Goal: Information Seeking & Learning: Learn about a topic

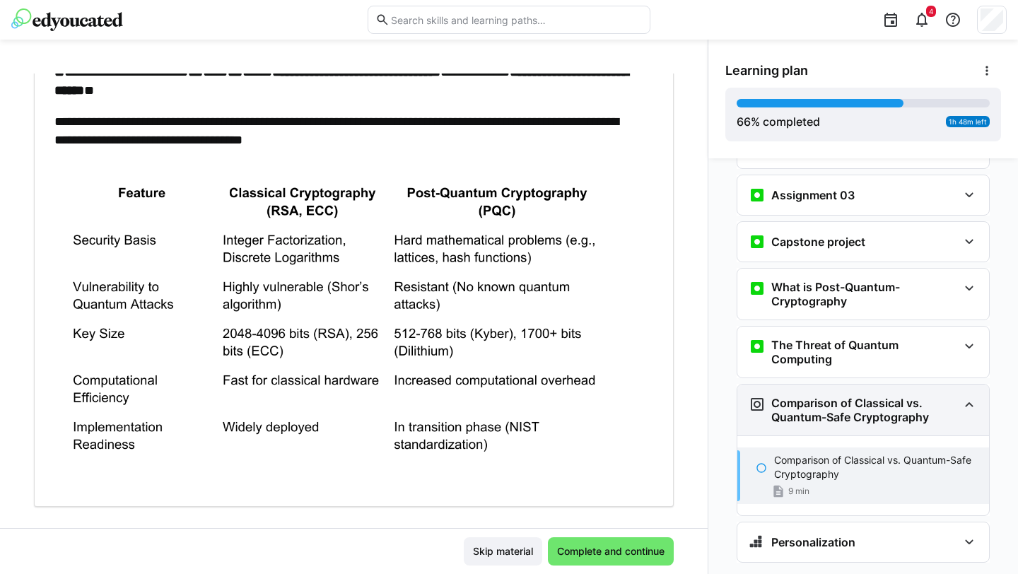
scroll to position [2312, 0]
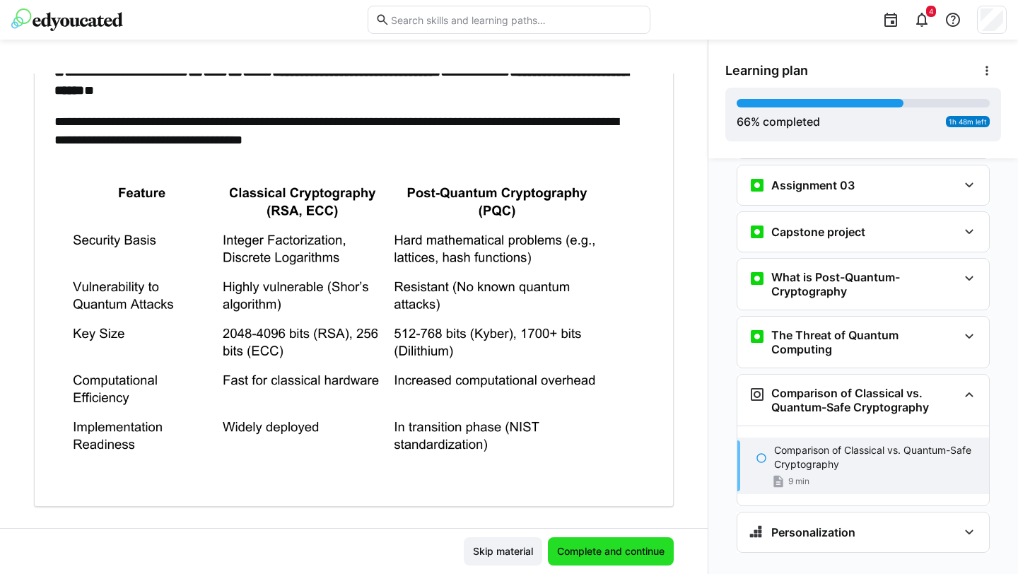
click at [585, 513] on span "Complete and continue" at bounding box center [611, 551] width 112 height 14
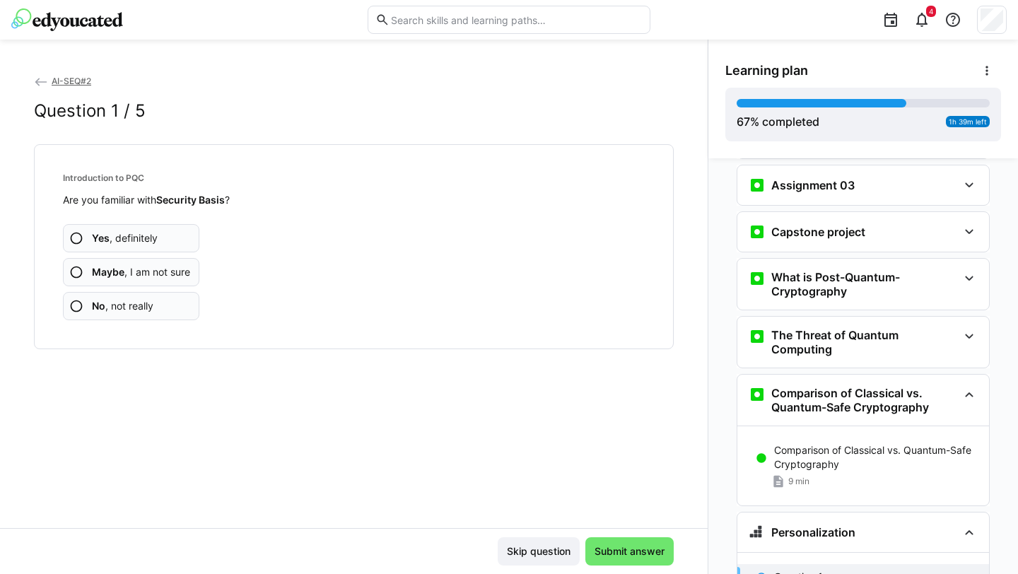
click at [177, 302] on app-assessment-question-radio "No , not really" at bounding box center [131, 306] width 136 height 28
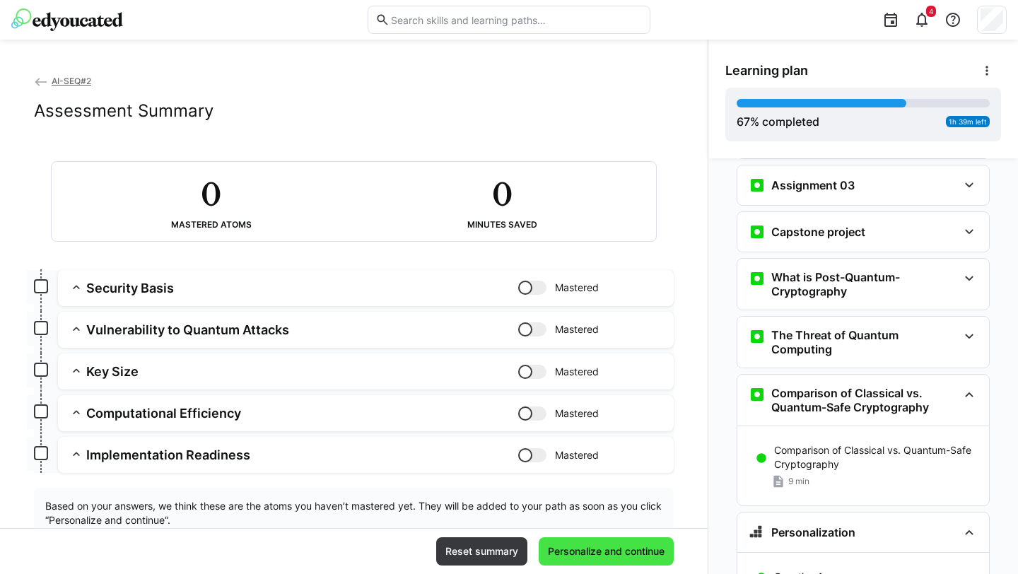
click at [609, 513] on span "Personalize and continue" at bounding box center [606, 551] width 121 height 14
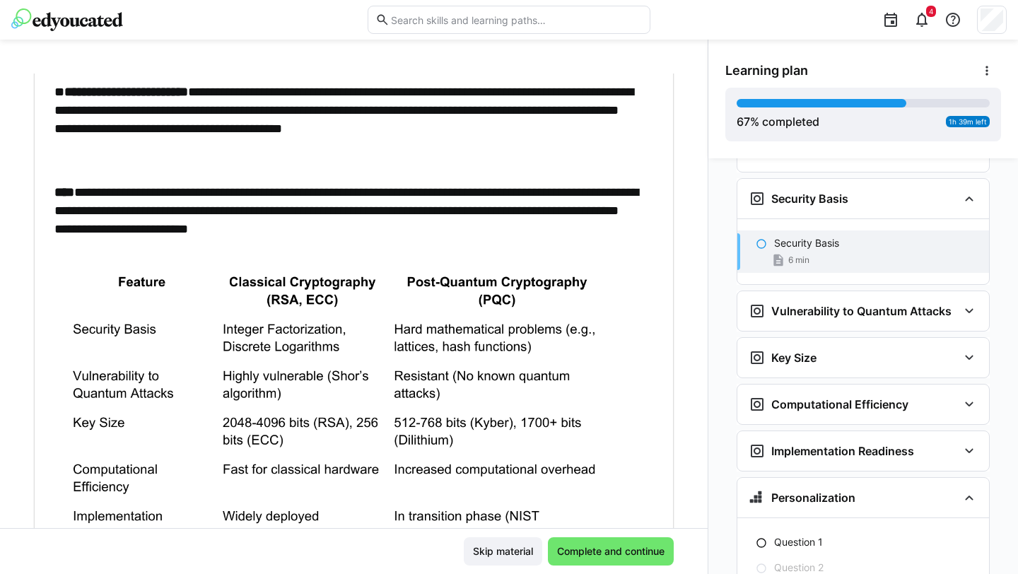
scroll to position [346, 0]
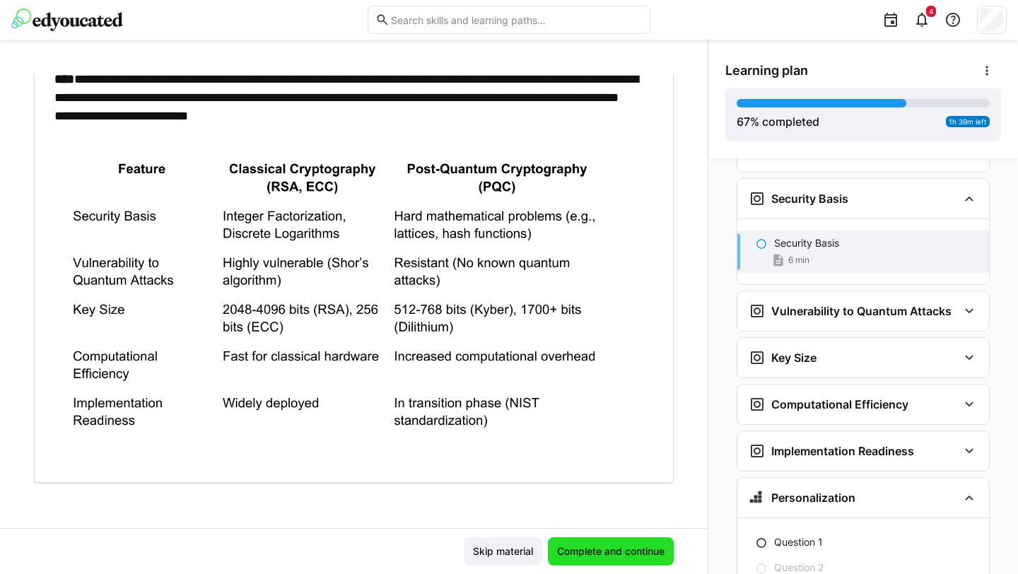
click at [601, 513] on span "Complete and continue" at bounding box center [611, 551] width 112 height 14
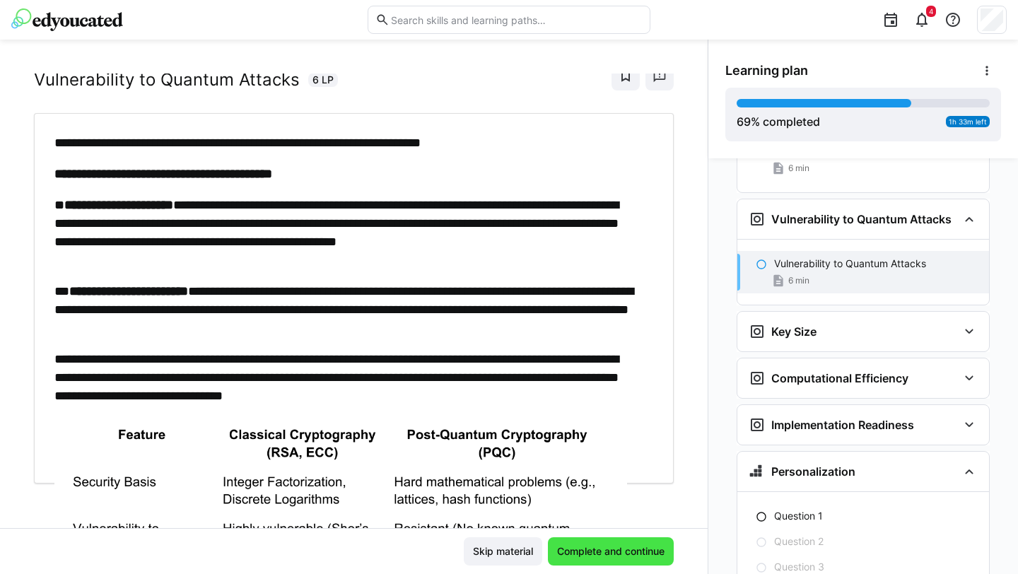
scroll to position [2802, 0]
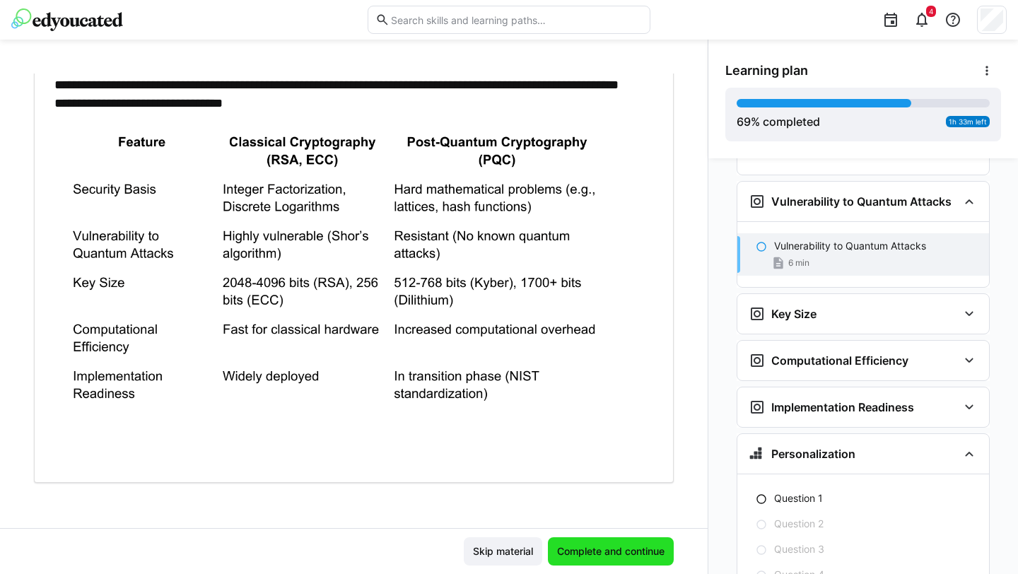
click at [601, 513] on span "Complete and continue" at bounding box center [611, 551] width 112 height 14
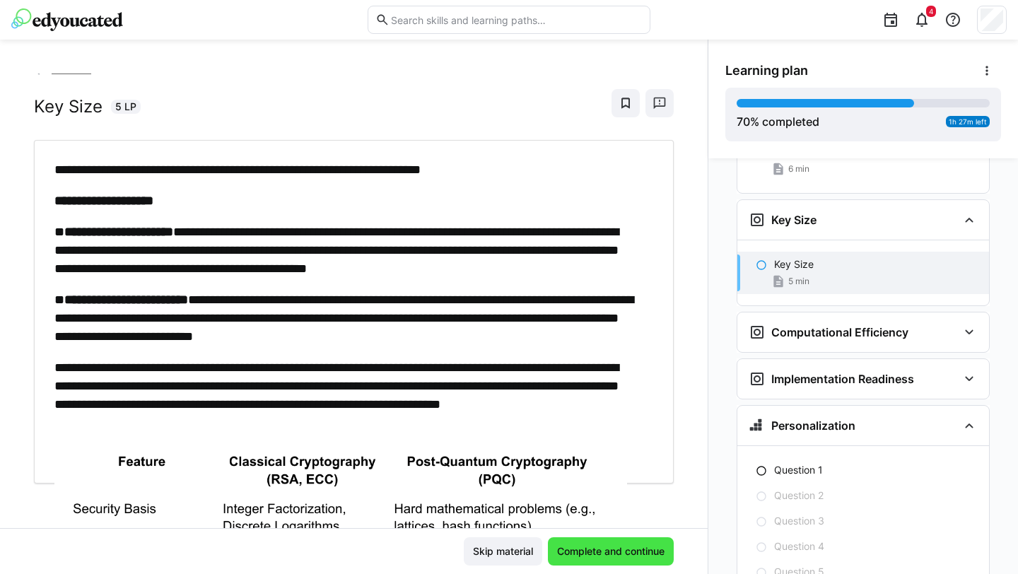
scroll to position [2900, 0]
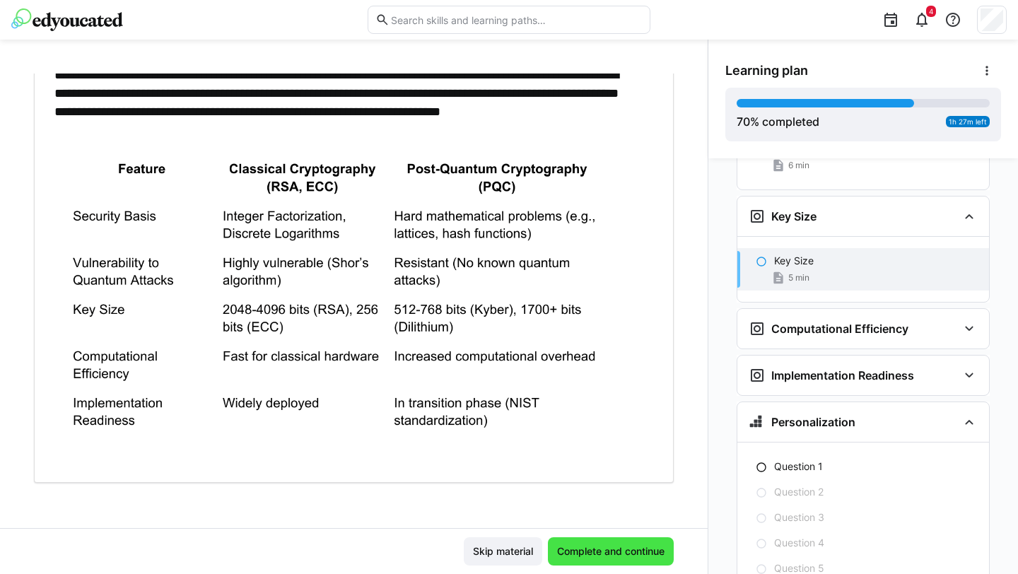
click at [601, 513] on span "Complete and continue" at bounding box center [611, 551] width 112 height 14
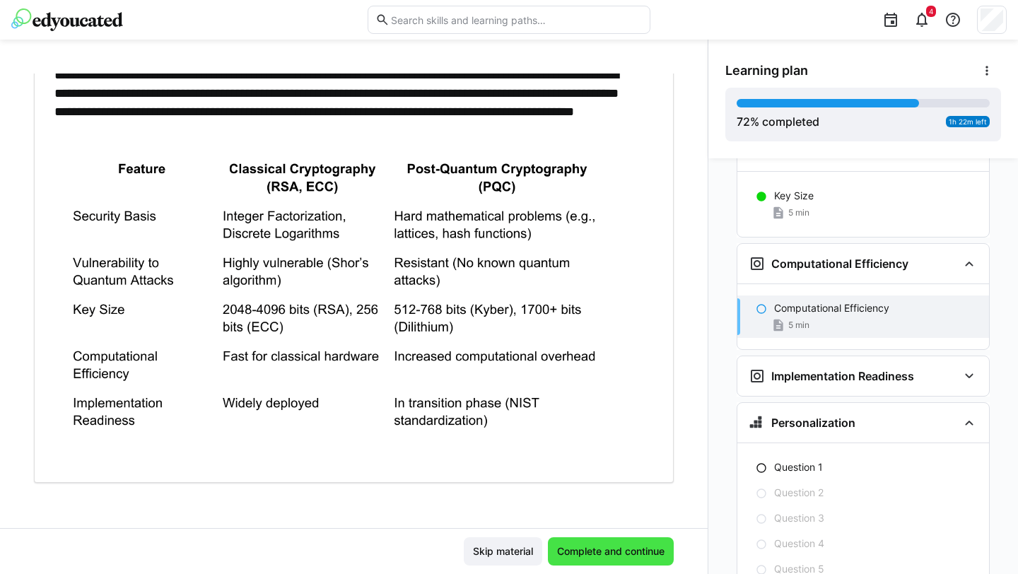
scroll to position [2966, 0]
click at [601, 513] on span "Complete and continue" at bounding box center [611, 551] width 112 height 14
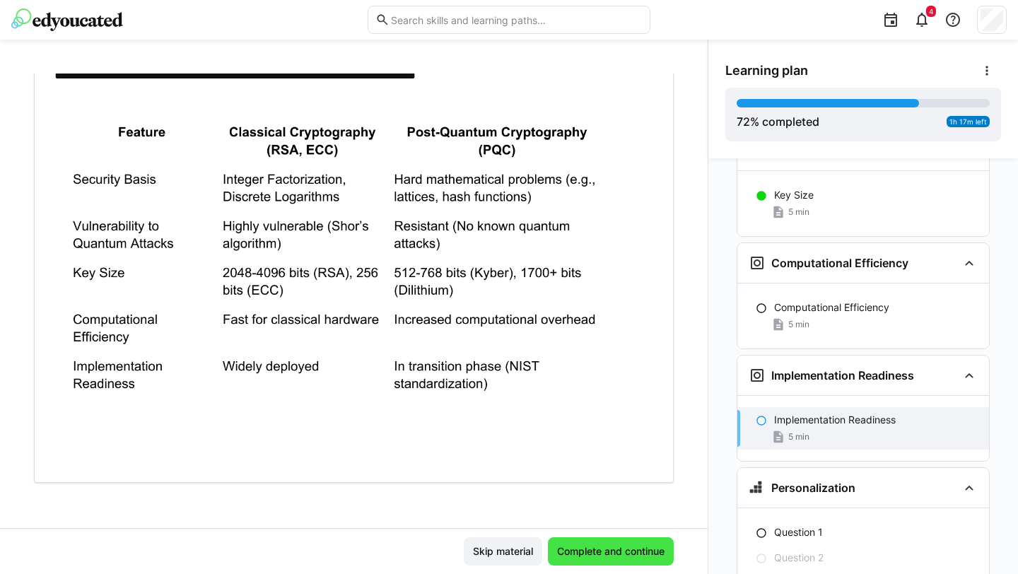
scroll to position [0, 0]
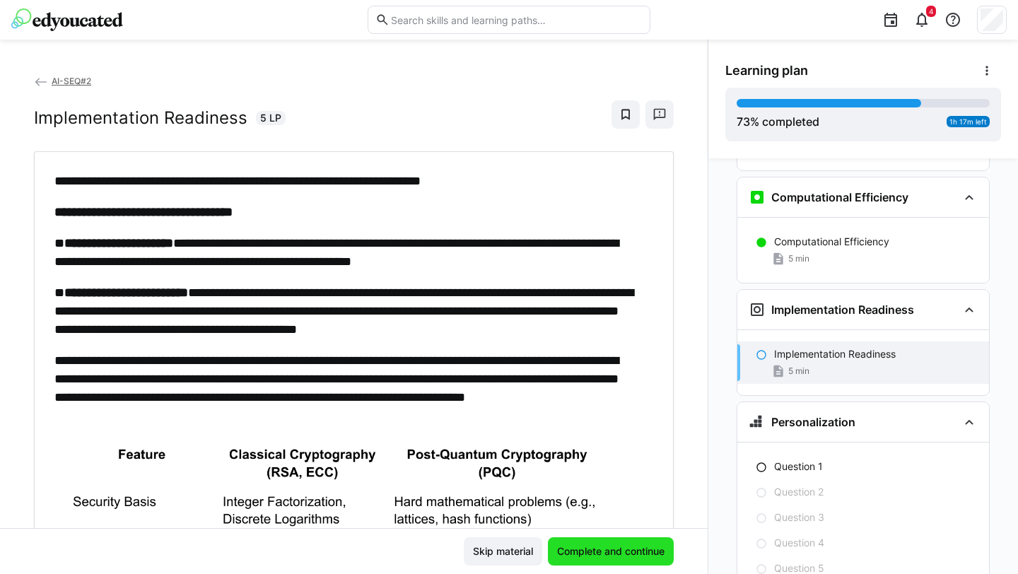
click at [601, 513] on span "Complete and continue" at bounding box center [611, 551] width 112 height 14
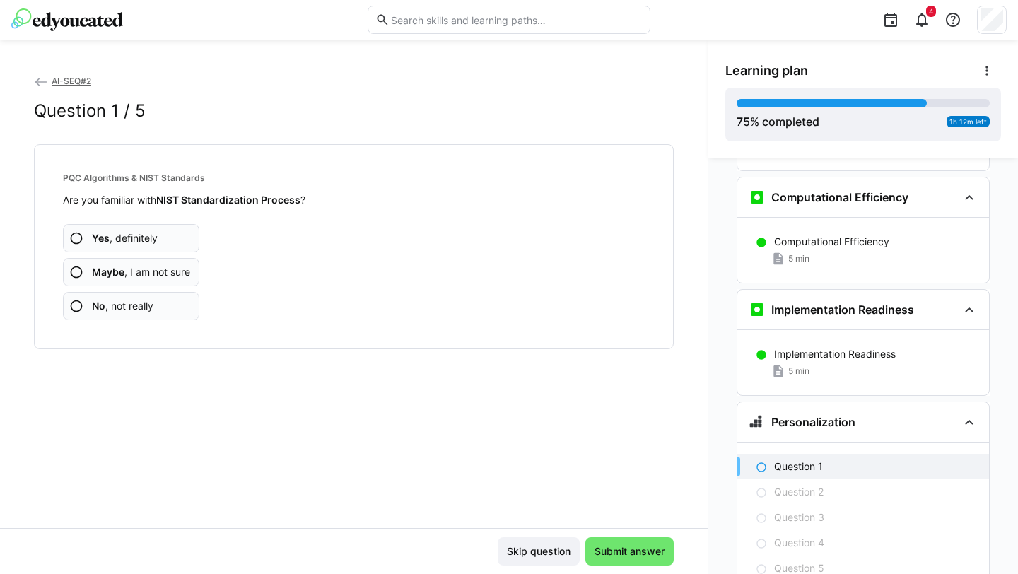
scroll to position [3097, 0]
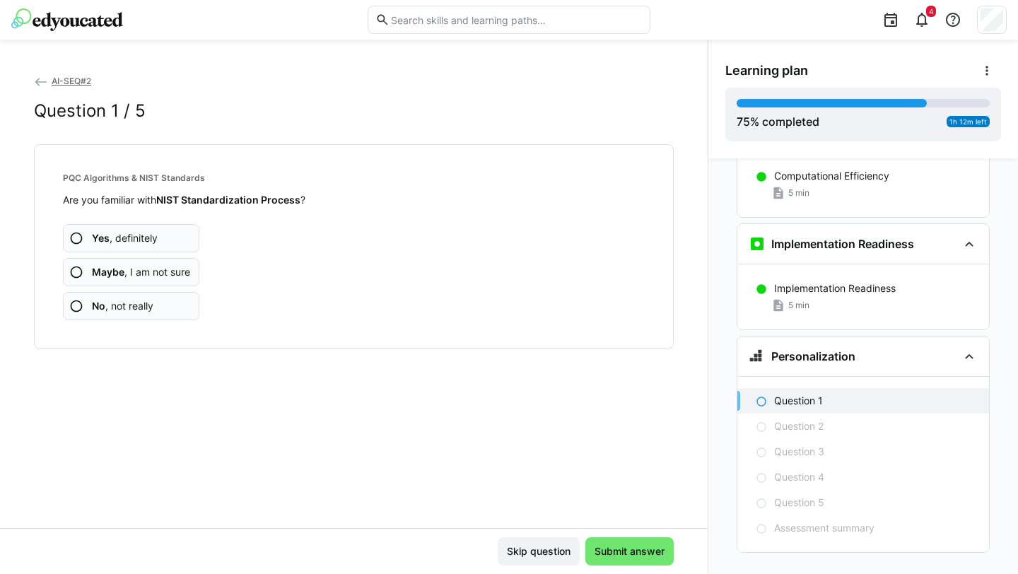
click at [183, 308] on app-assessment-question-radio "No , not really" at bounding box center [131, 306] width 136 height 28
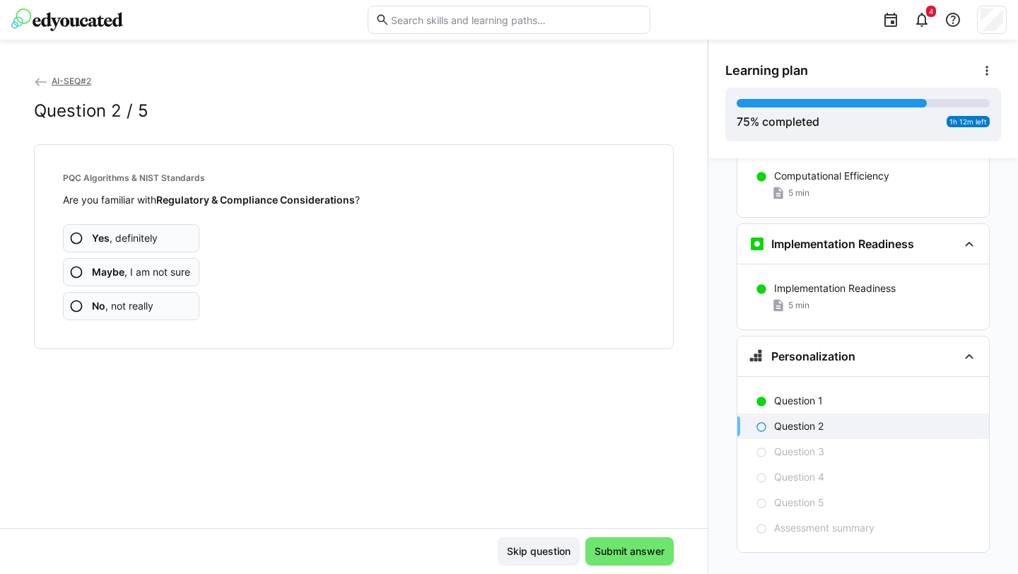
click at [183, 308] on app-assessment-question-radio "No , not really" at bounding box center [131, 306] width 136 height 28
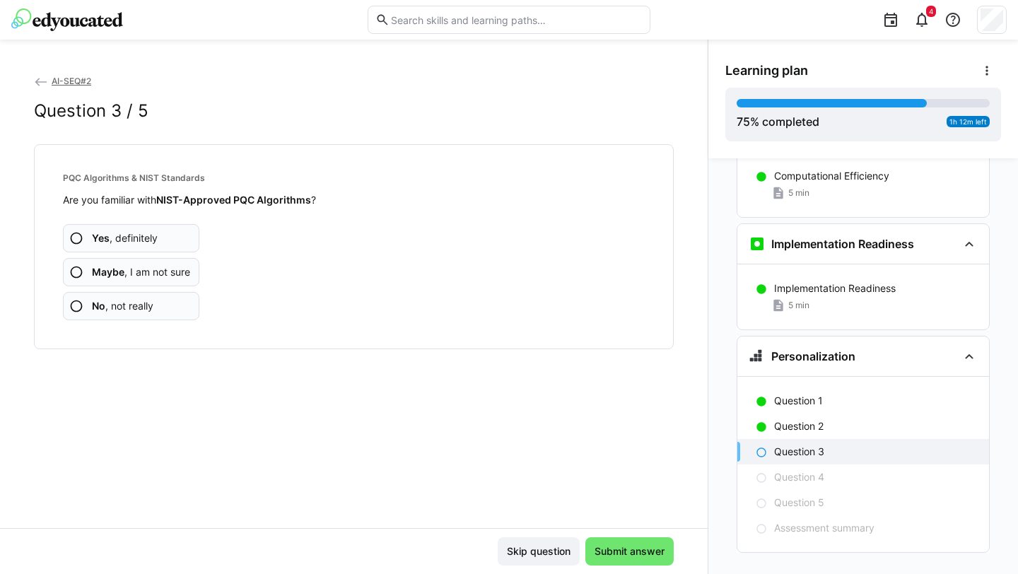
click at [183, 308] on app-assessment-question-radio "No , not really" at bounding box center [131, 306] width 136 height 28
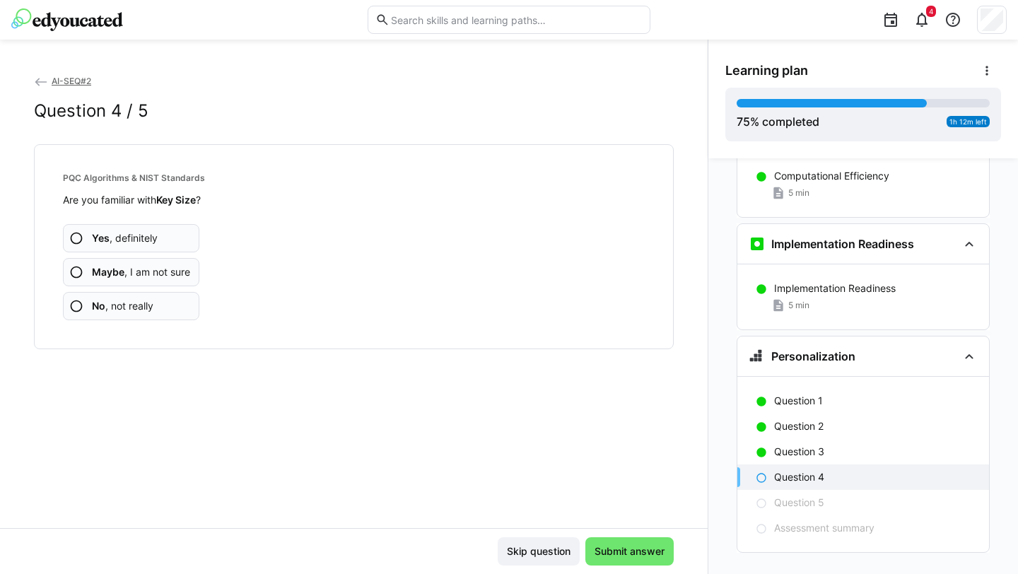
click at [183, 308] on app-assessment-question-radio "No , not really" at bounding box center [131, 306] width 136 height 28
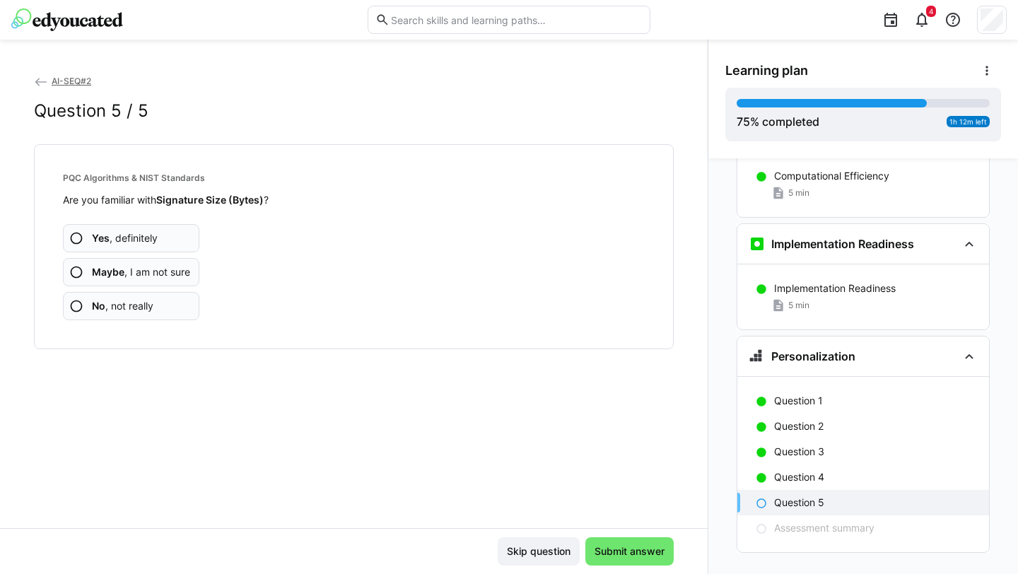
click at [183, 308] on app-assessment-question-radio "No , not really" at bounding box center [131, 306] width 136 height 28
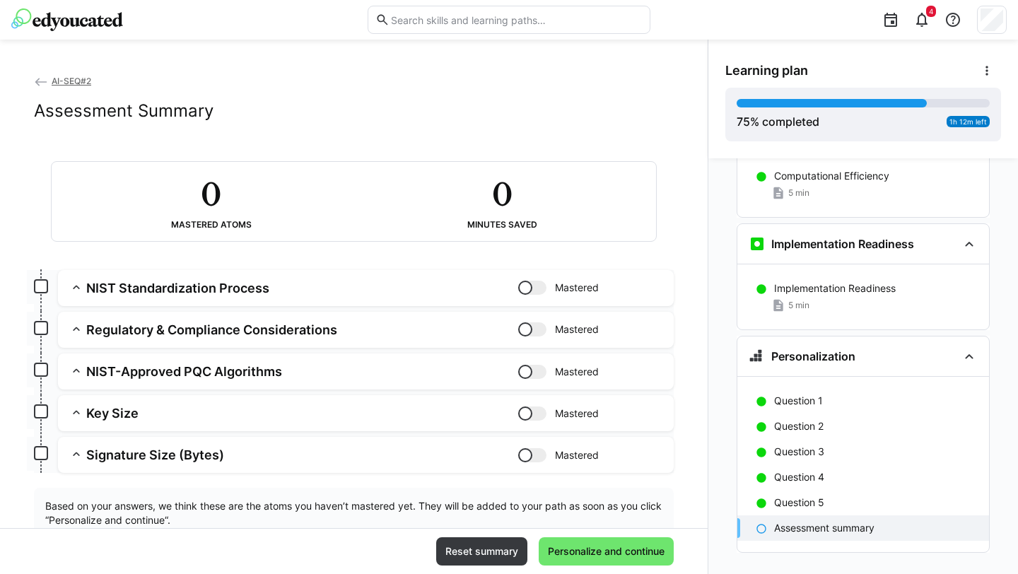
click at [183, 308] on div "NIST Standardization Process Mastered Skill: NIST Standardization Process Chapt…" at bounding box center [354, 372] width 640 height 204
click at [591, 513] on span "Personalize and continue" at bounding box center [606, 551] width 121 height 14
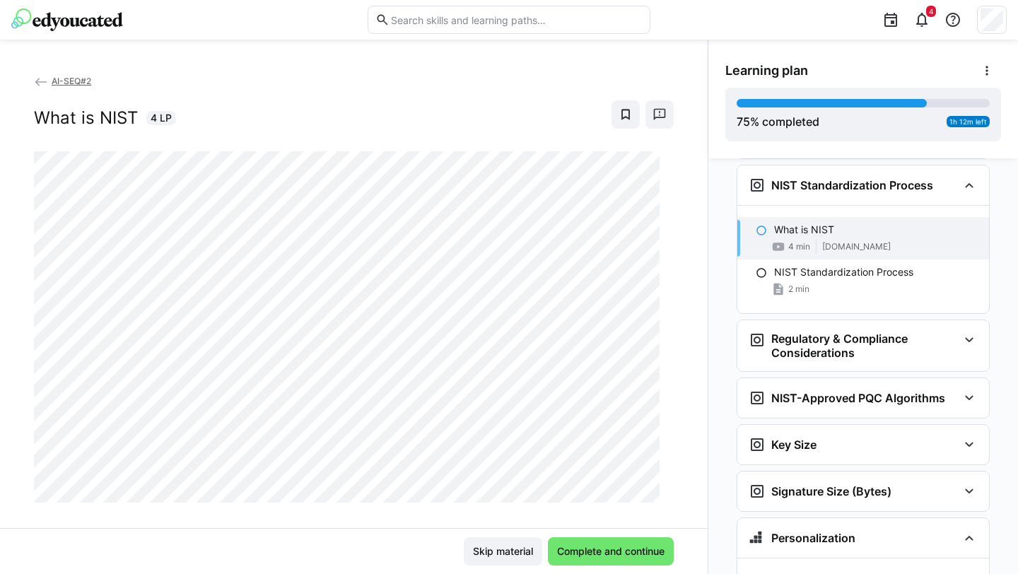
scroll to position [20, 0]
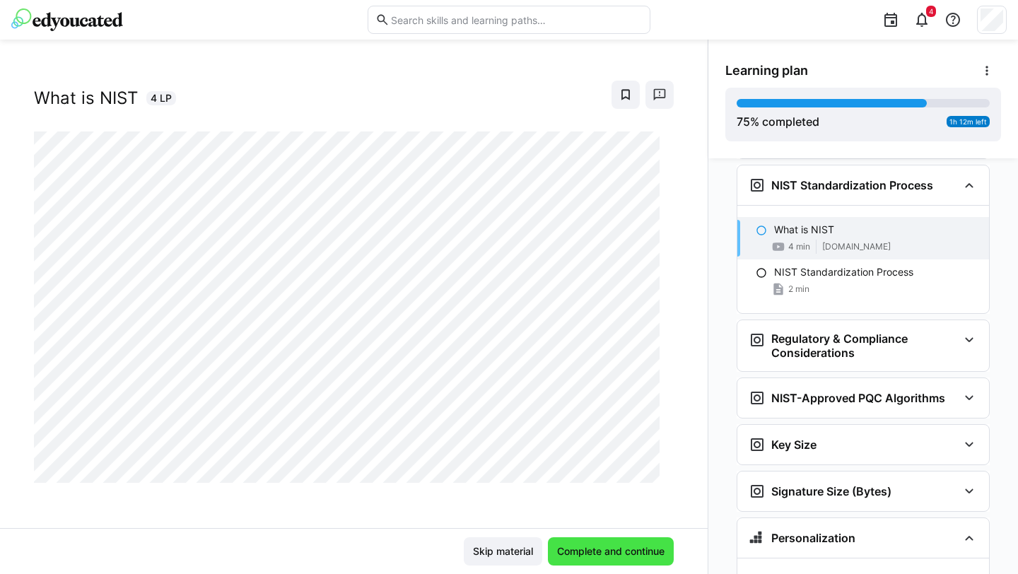
click at [621, 513] on span "Complete and continue" at bounding box center [611, 551] width 112 height 14
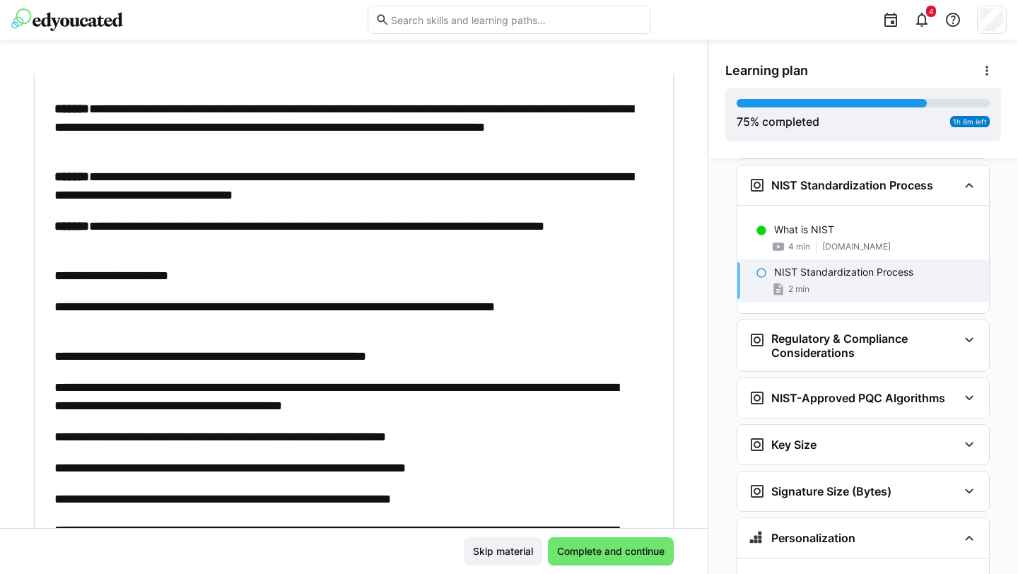
scroll to position [317, 0]
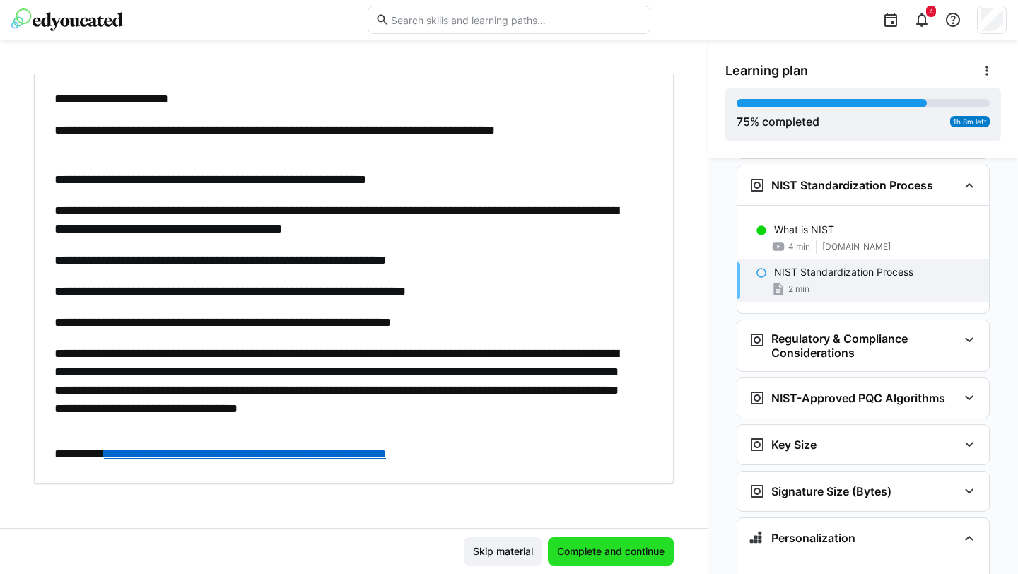
click at [590, 513] on span "Complete and continue" at bounding box center [611, 551] width 112 height 14
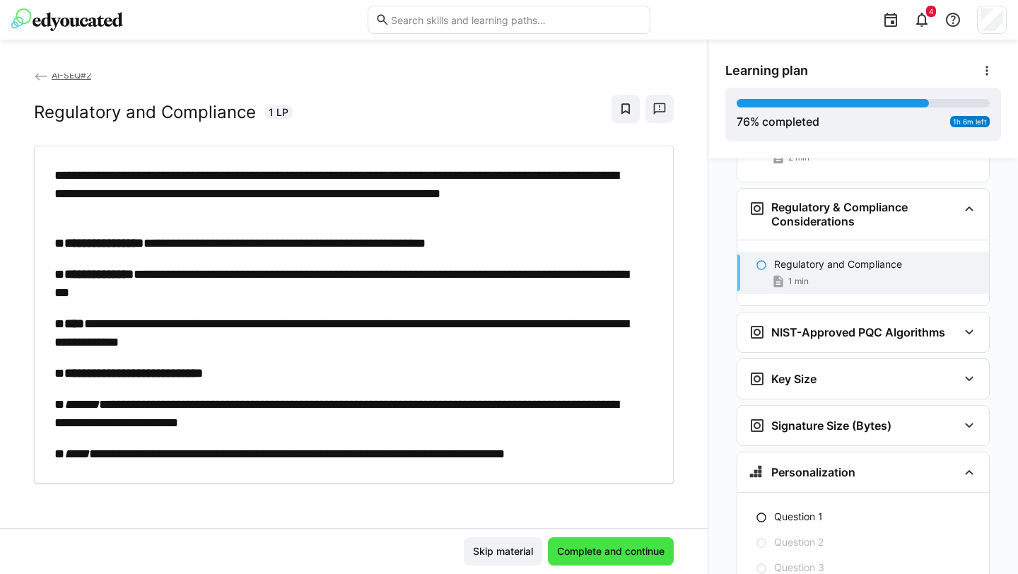
scroll to position [3453, 0]
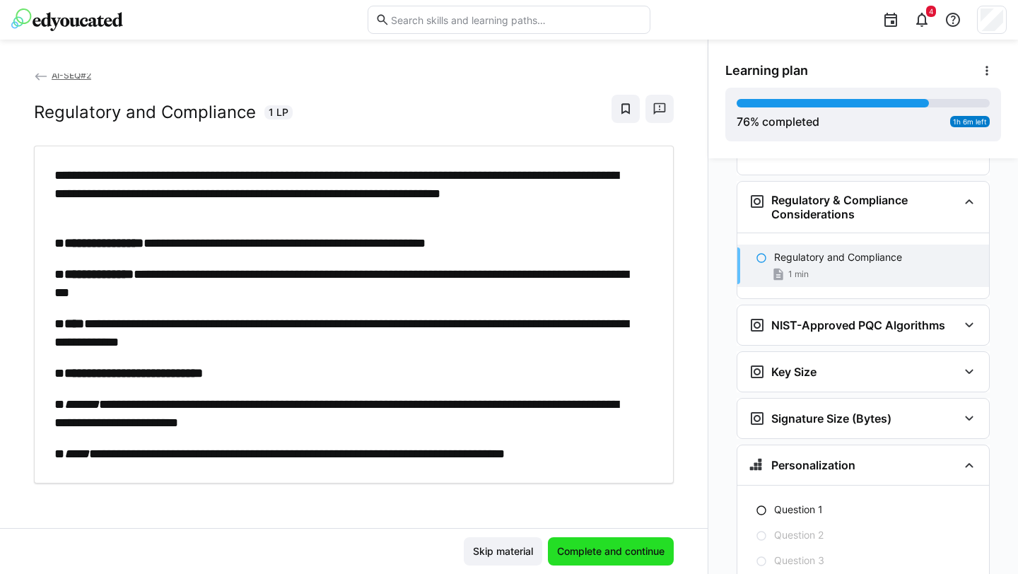
click at [590, 513] on span "Complete and continue" at bounding box center [611, 551] width 112 height 14
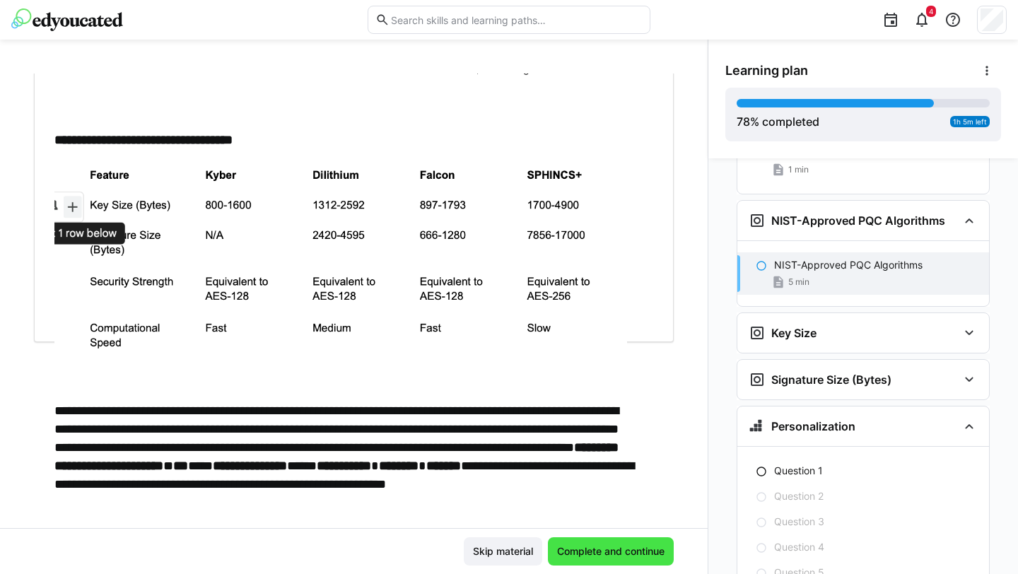
scroll to position [3562, 0]
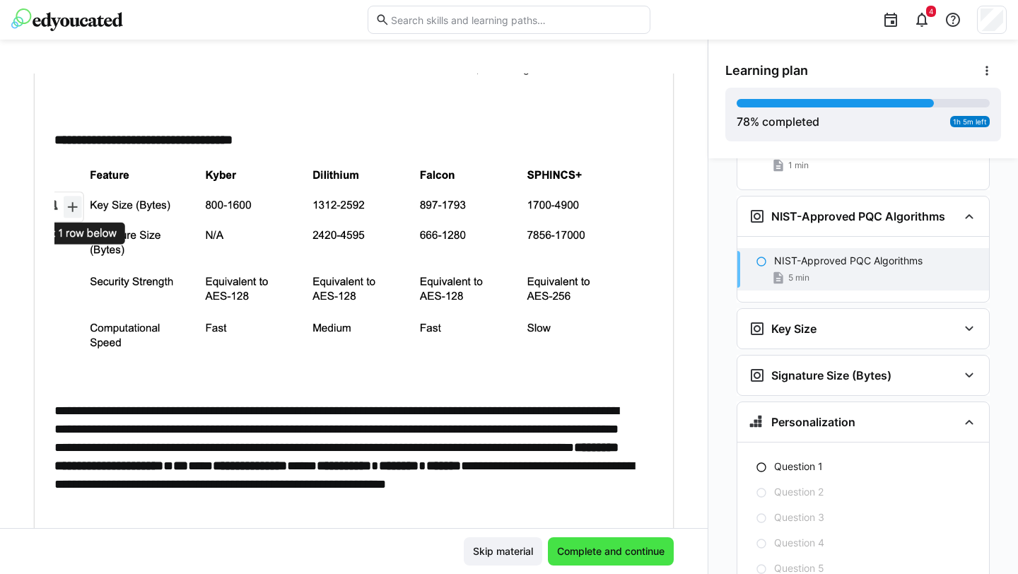
click at [590, 513] on span "Complete and continue" at bounding box center [611, 551] width 112 height 14
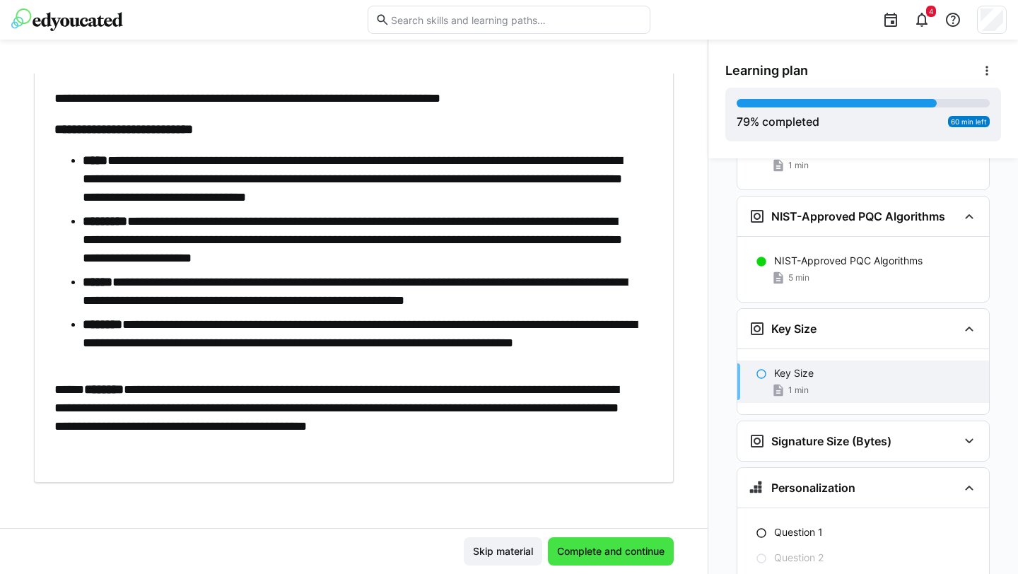
scroll to position [82, 0]
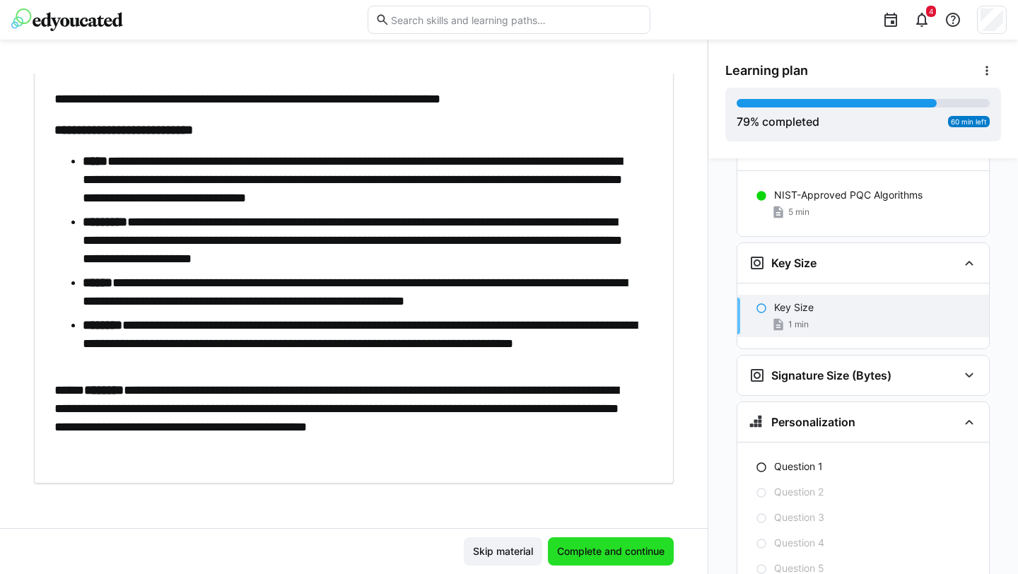
click at [590, 513] on span "Complete and continue" at bounding box center [611, 551] width 112 height 14
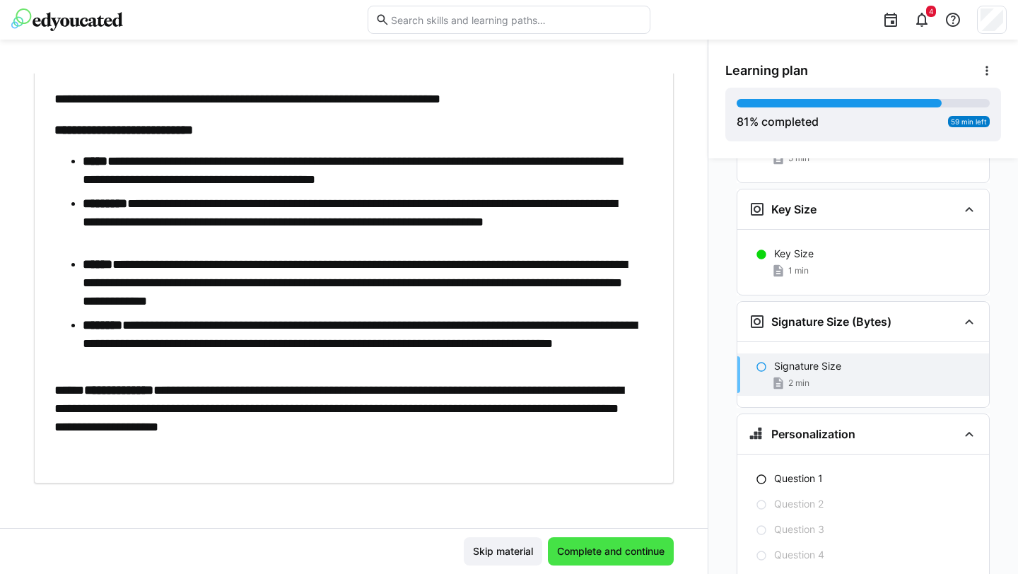
scroll to position [3694, 0]
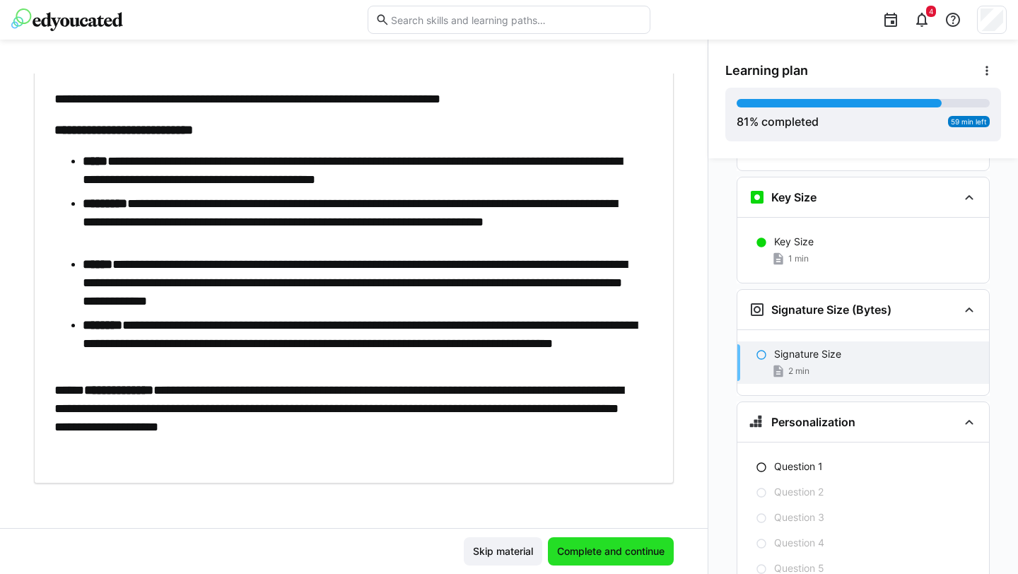
click at [590, 513] on span "Complete and continue" at bounding box center [611, 551] width 112 height 14
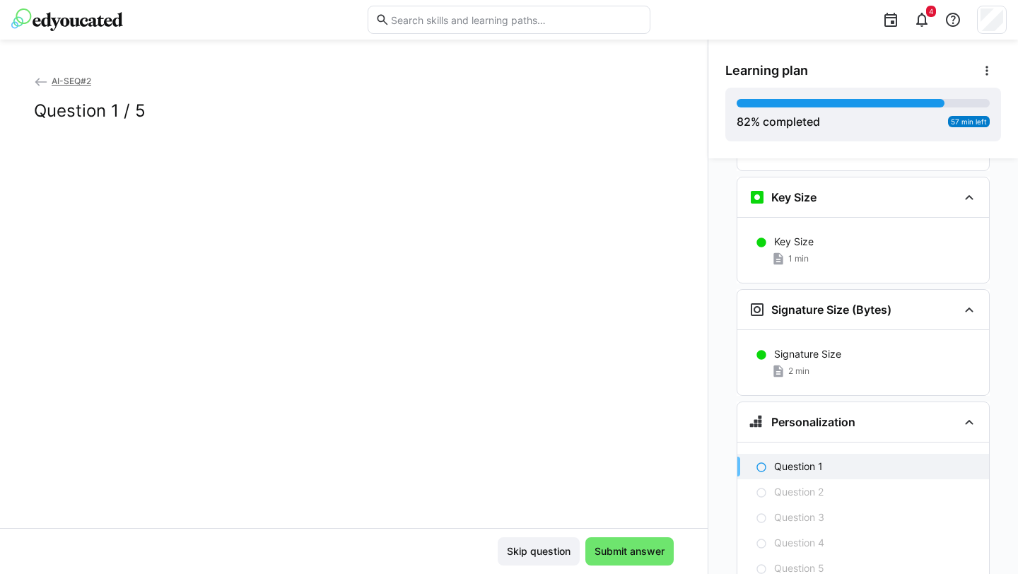
click at [592, 513] on span "Submit answer" at bounding box center [629, 551] width 74 height 14
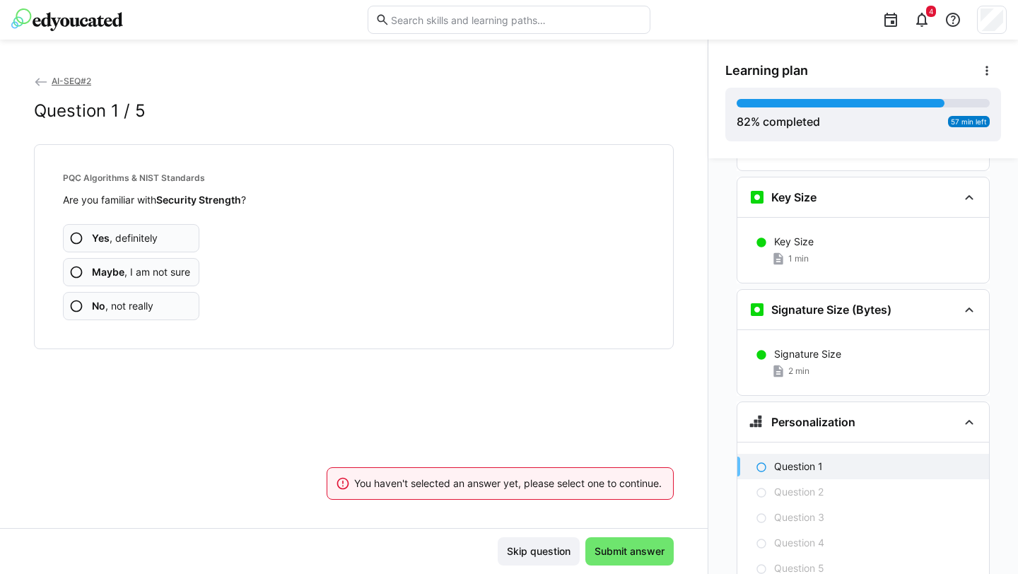
scroll to position [3760, 0]
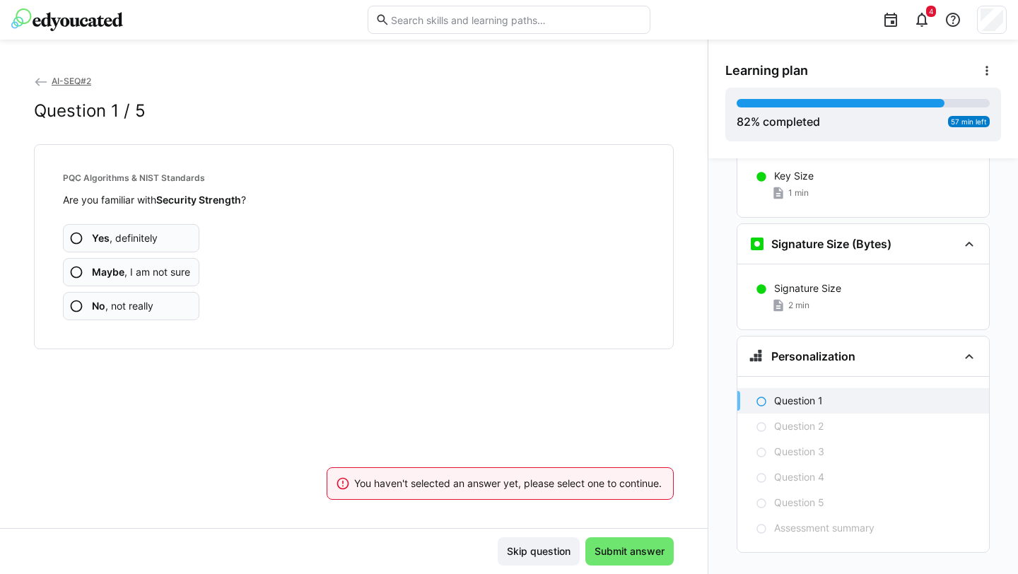
click at [169, 300] on app-assessment-question-radio "No , not really" at bounding box center [131, 306] width 136 height 28
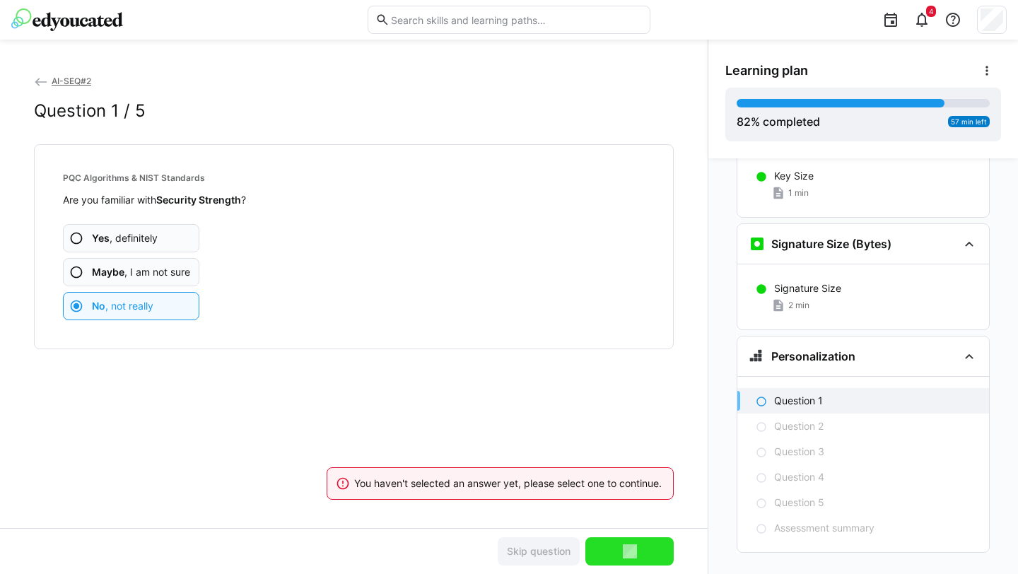
click at [175, 305] on app-assessment-question-radio "No , not really" at bounding box center [131, 306] width 136 height 28
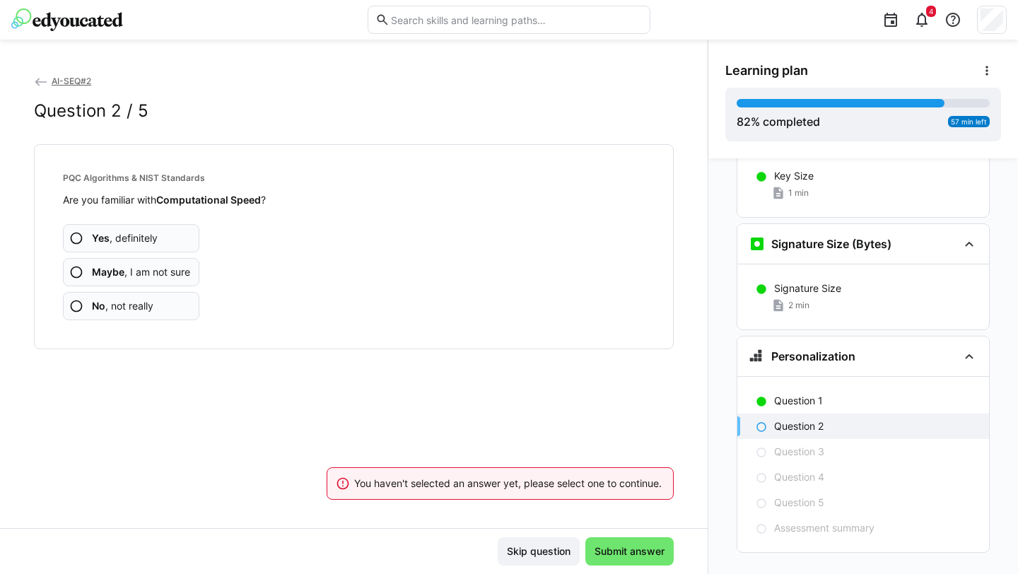
click at [175, 305] on app-assessment-question-radio "No , not really" at bounding box center [131, 306] width 136 height 28
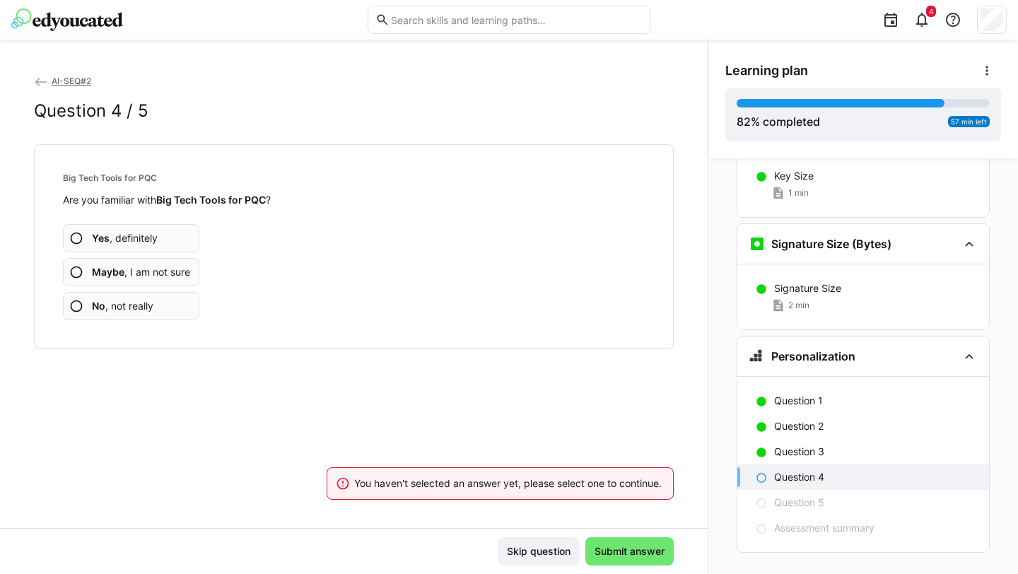
click at [175, 305] on app-assessment-question-radio "No , not really" at bounding box center [131, 306] width 136 height 28
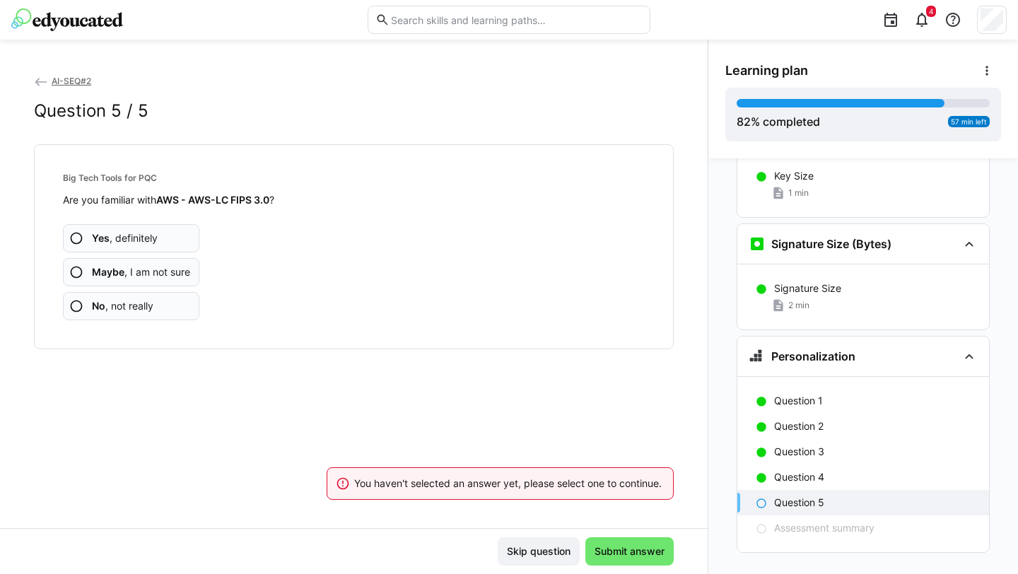
click at [174, 306] on app-assessment-question-radio "No , not really" at bounding box center [131, 306] width 136 height 28
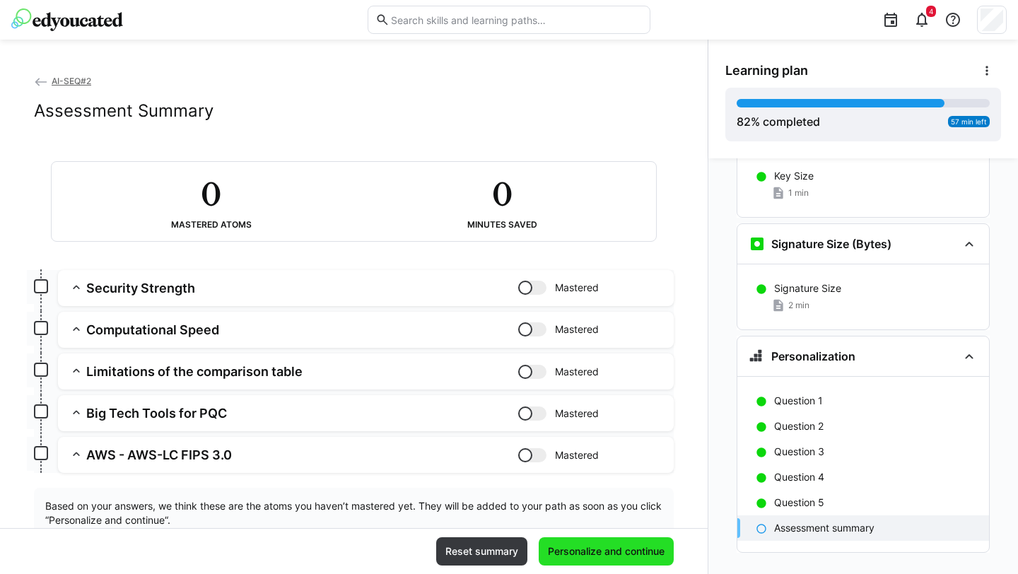
click at [574, 513] on span "Personalize and continue" at bounding box center [606, 551] width 121 height 14
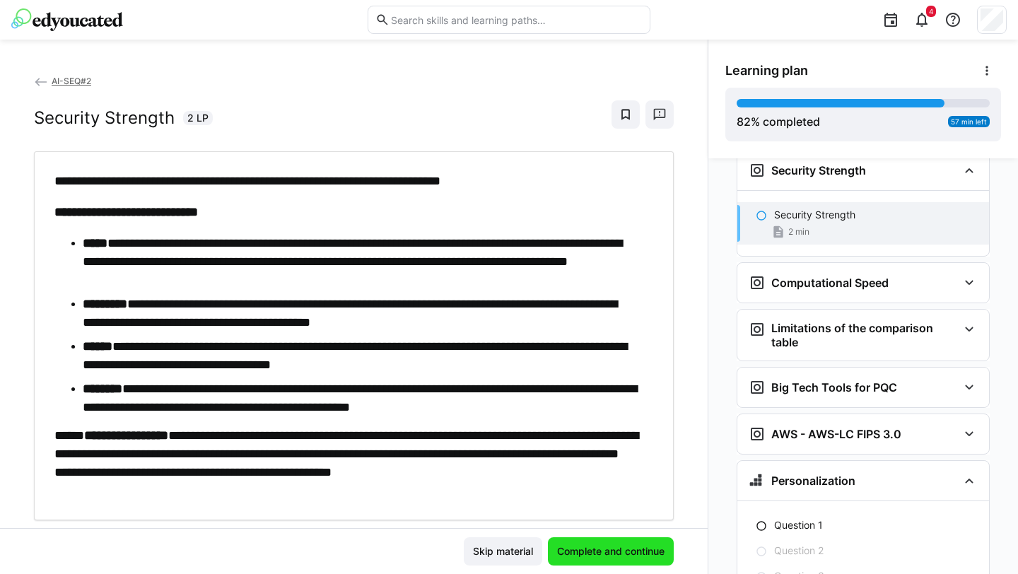
click at [574, 513] on span "Complete and continue" at bounding box center [611, 551] width 112 height 14
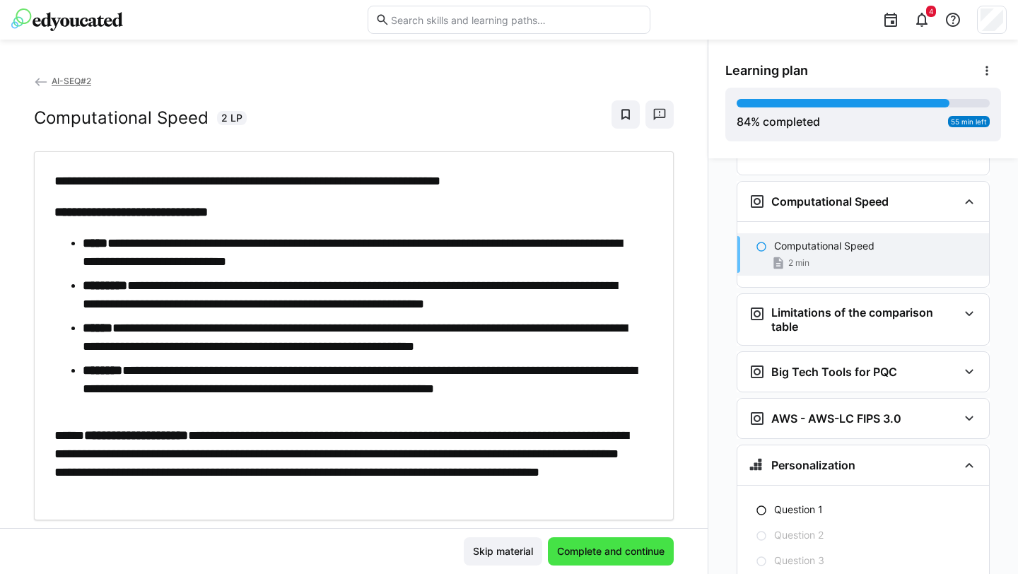
click at [574, 513] on span "Complete and continue" at bounding box center [611, 551] width 112 height 14
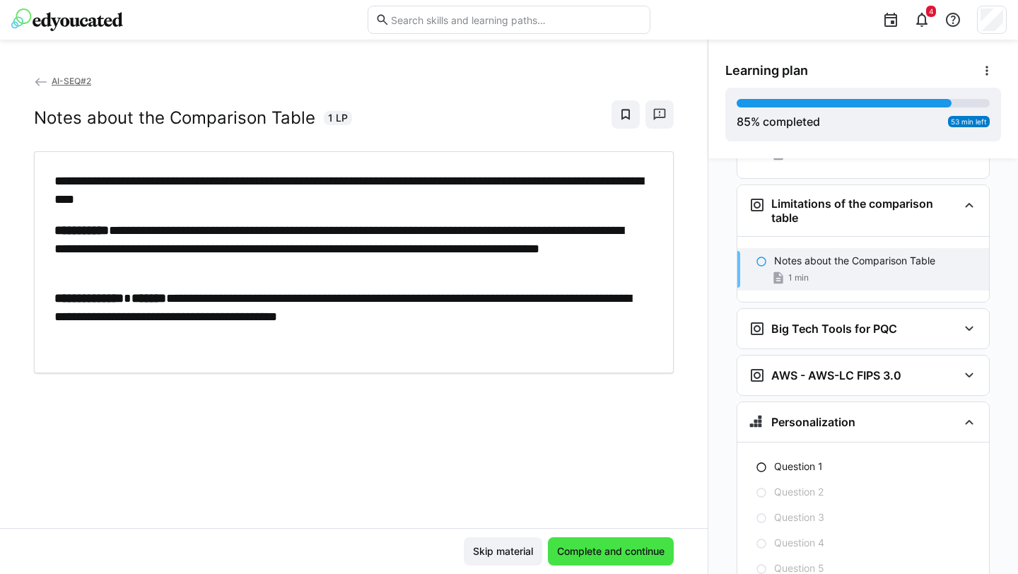
click at [574, 513] on span "Complete and continue" at bounding box center [611, 551] width 112 height 14
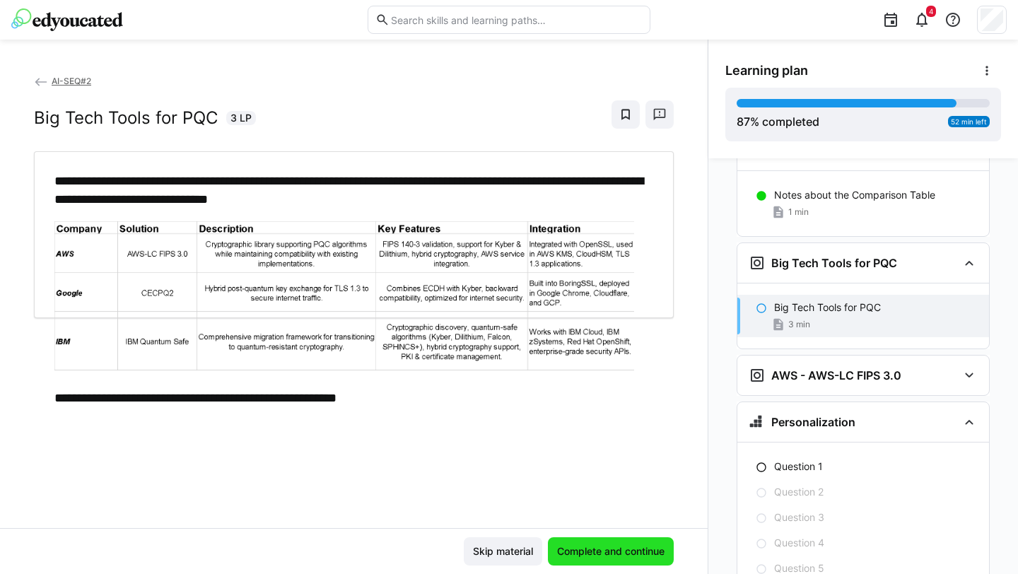
click at [574, 513] on span "Complete and continue" at bounding box center [611, 551] width 112 height 14
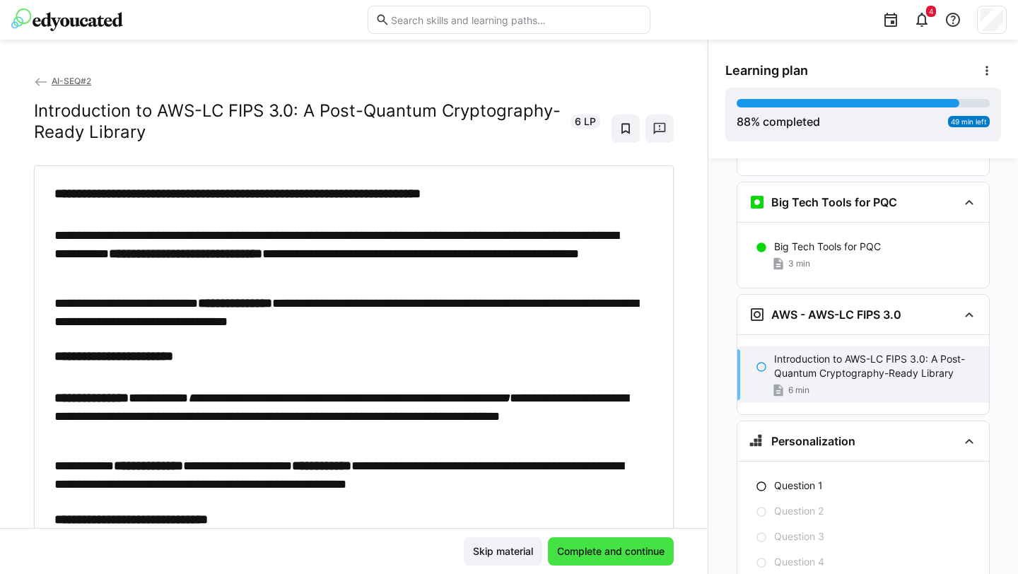
scroll to position [4314, 0]
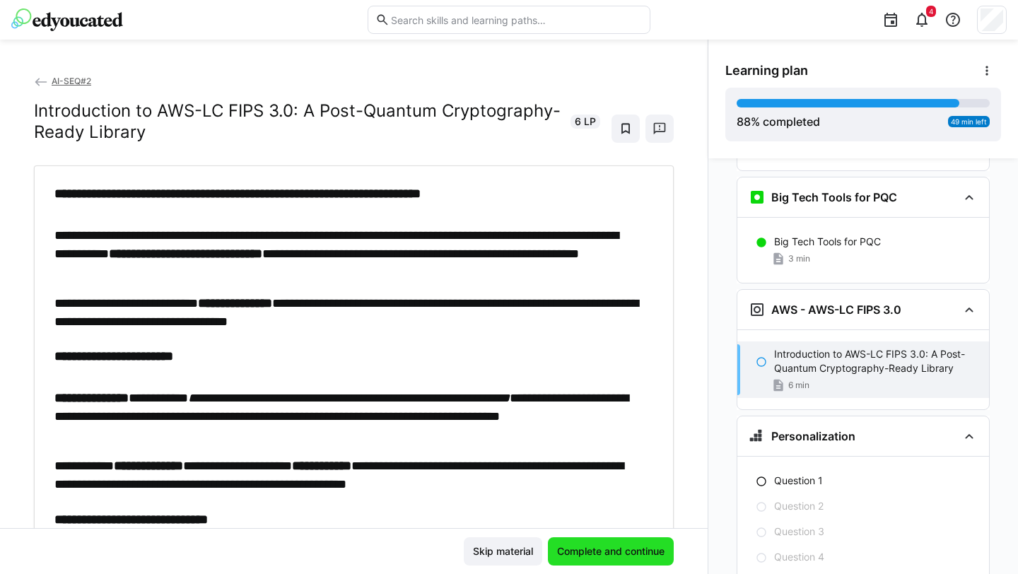
click at [574, 513] on span "Complete and continue" at bounding box center [611, 551] width 112 height 14
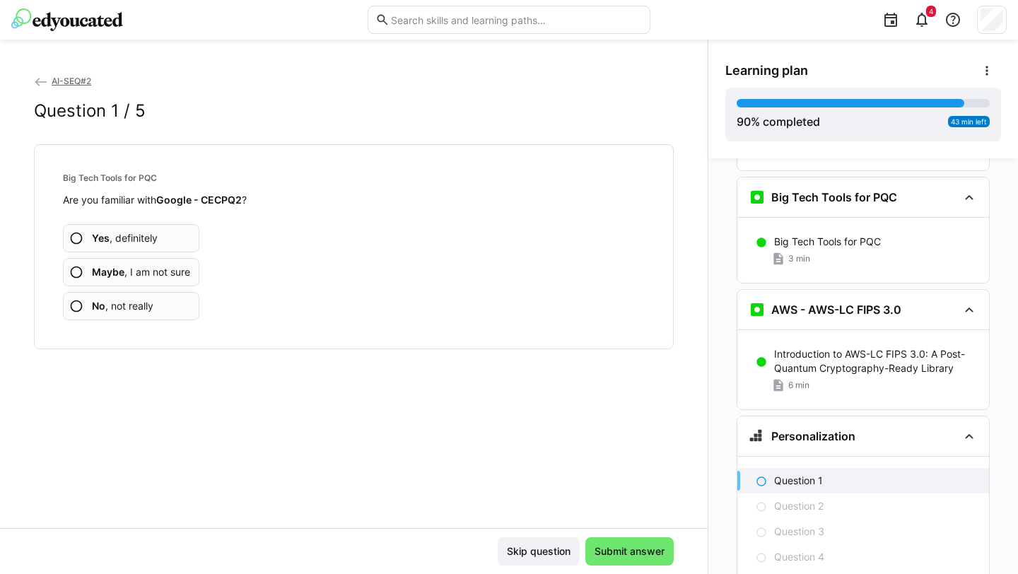
scroll to position [4394, 0]
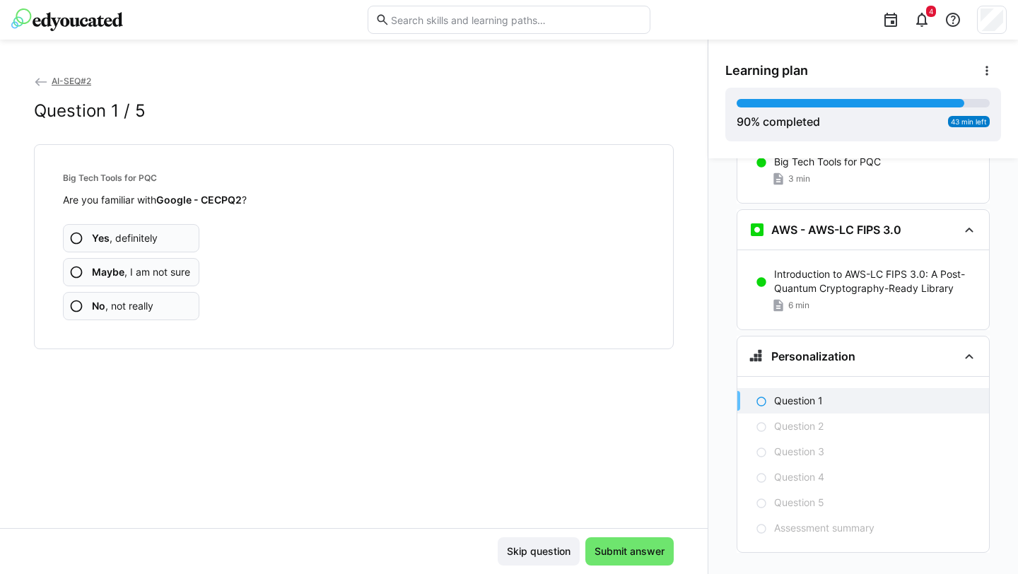
click at [181, 308] on app-assessment-question-radio "No , not really" at bounding box center [131, 306] width 136 height 28
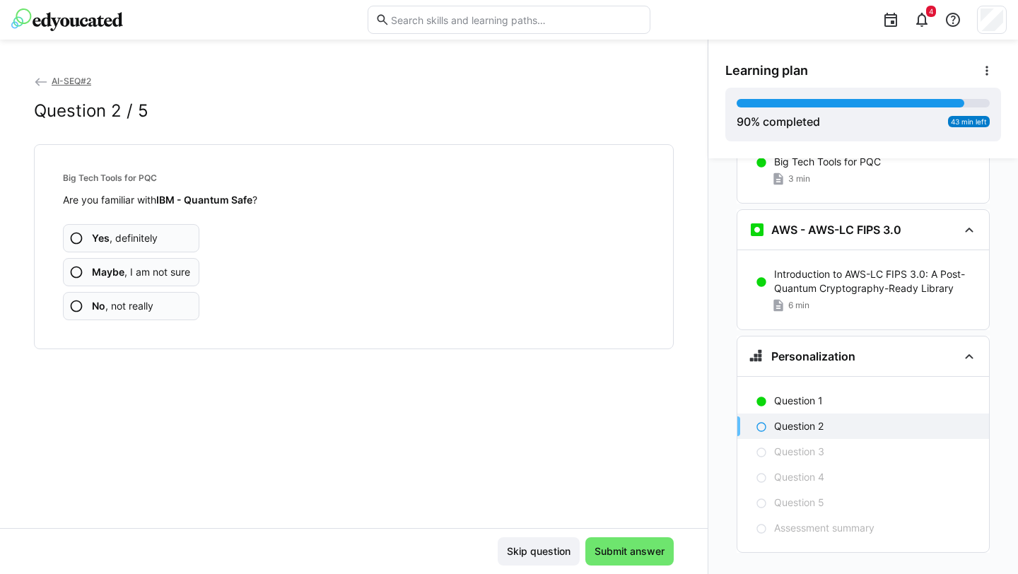
click at [182, 315] on app-assessment-question-radio "No , not really" at bounding box center [131, 306] width 136 height 28
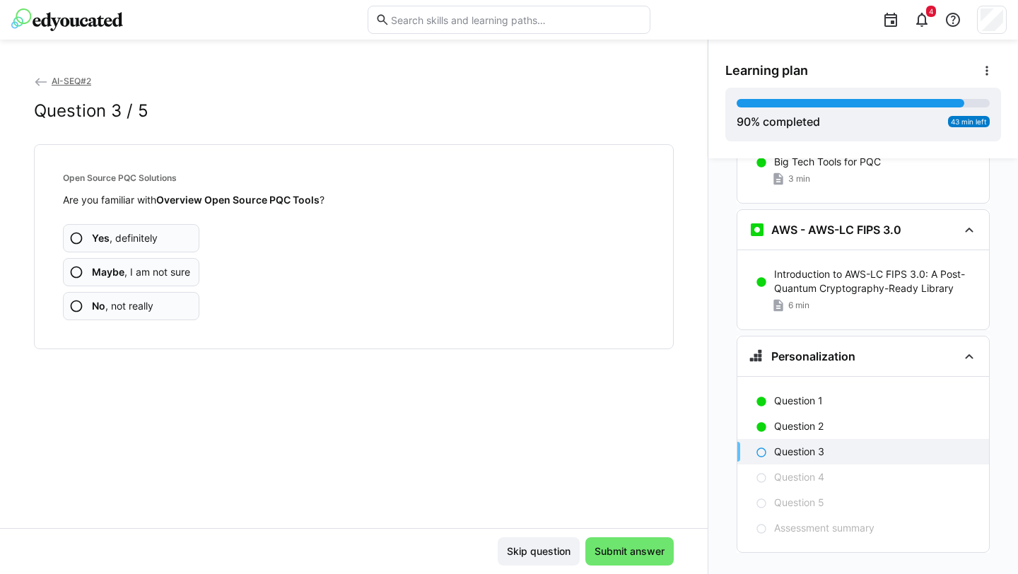
click at [182, 315] on app-assessment-question-radio "No , not really" at bounding box center [131, 306] width 136 height 28
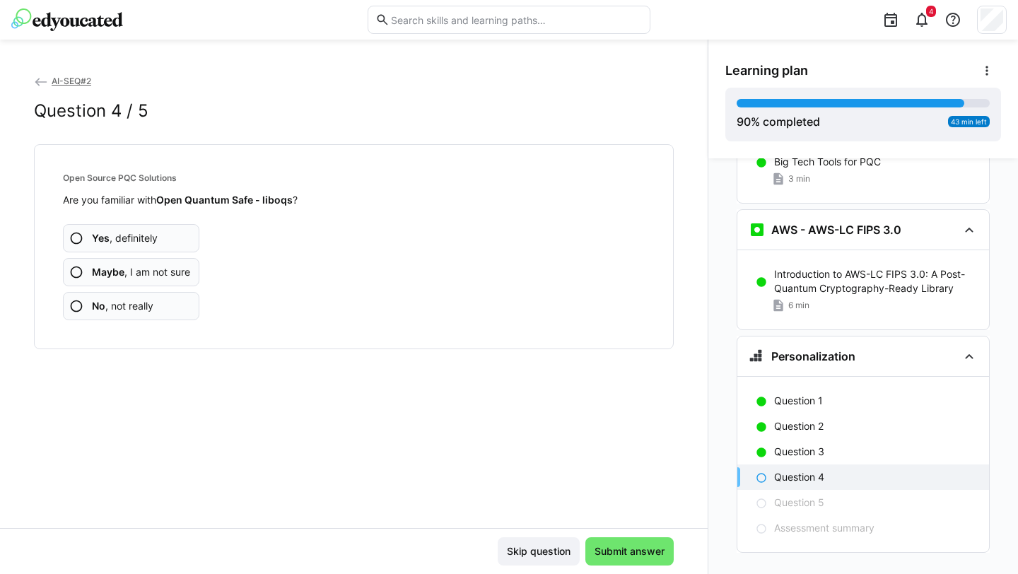
click at [182, 315] on app-assessment-question-radio "No , not really" at bounding box center [131, 306] width 136 height 28
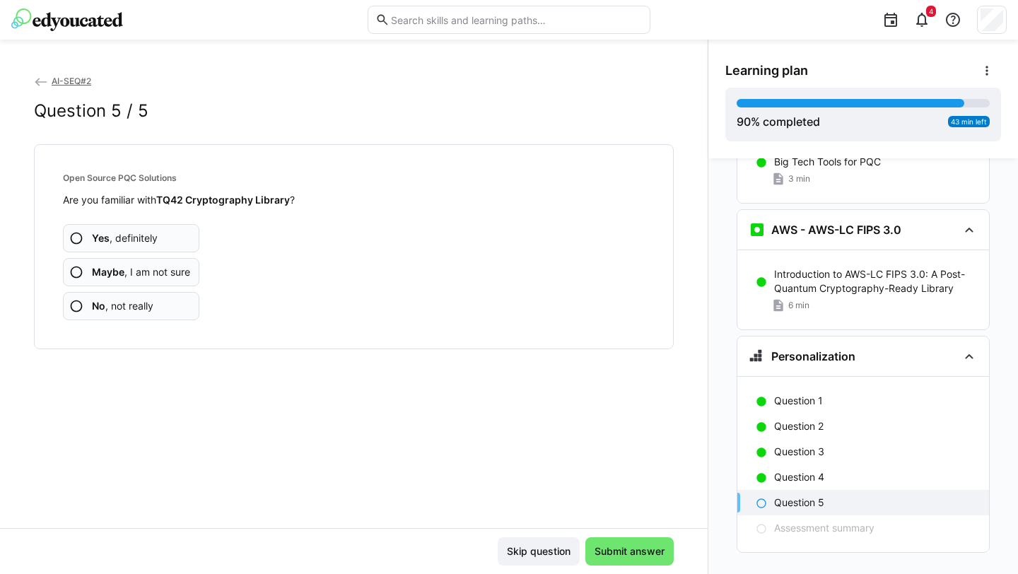
click at [182, 315] on app-assessment-question-radio "No , not really" at bounding box center [131, 306] width 136 height 28
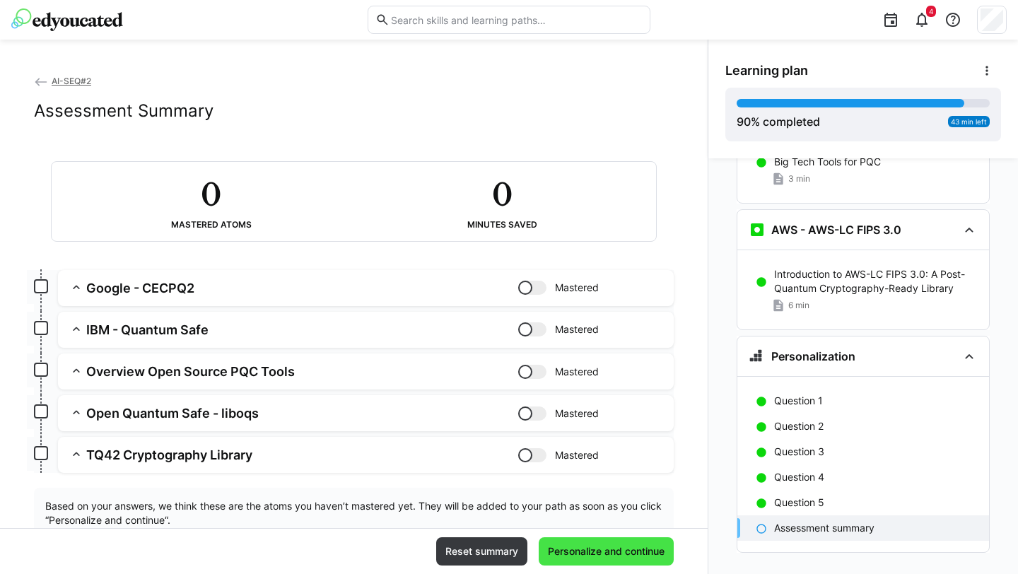
click at [653, 513] on span "Personalize and continue" at bounding box center [606, 551] width 121 height 14
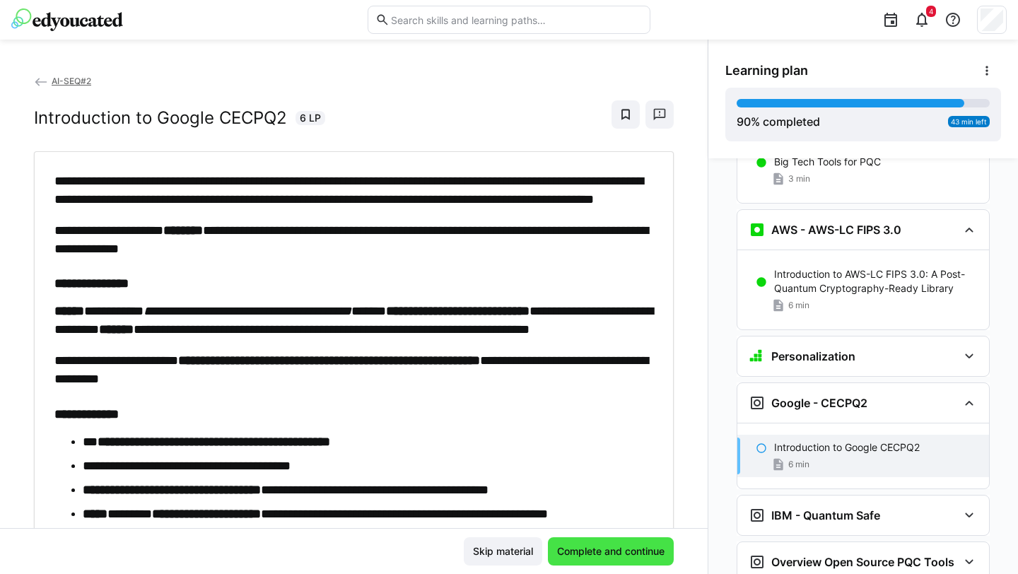
click at [636, 513] on span "Complete and continue" at bounding box center [611, 551] width 112 height 14
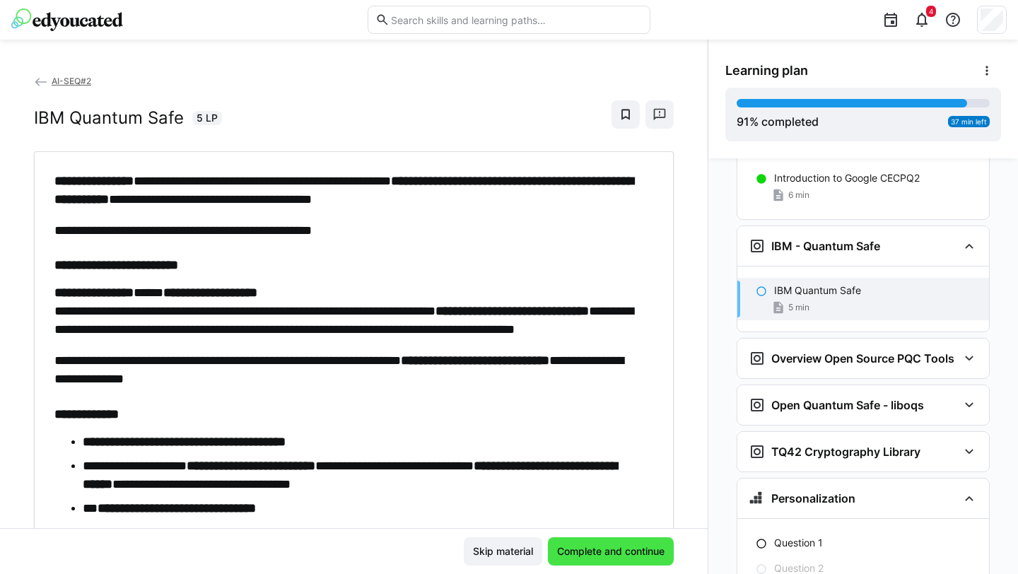
click at [636, 513] on span "Complete and continue" at bounding box center [611, 551] width 112 height 14
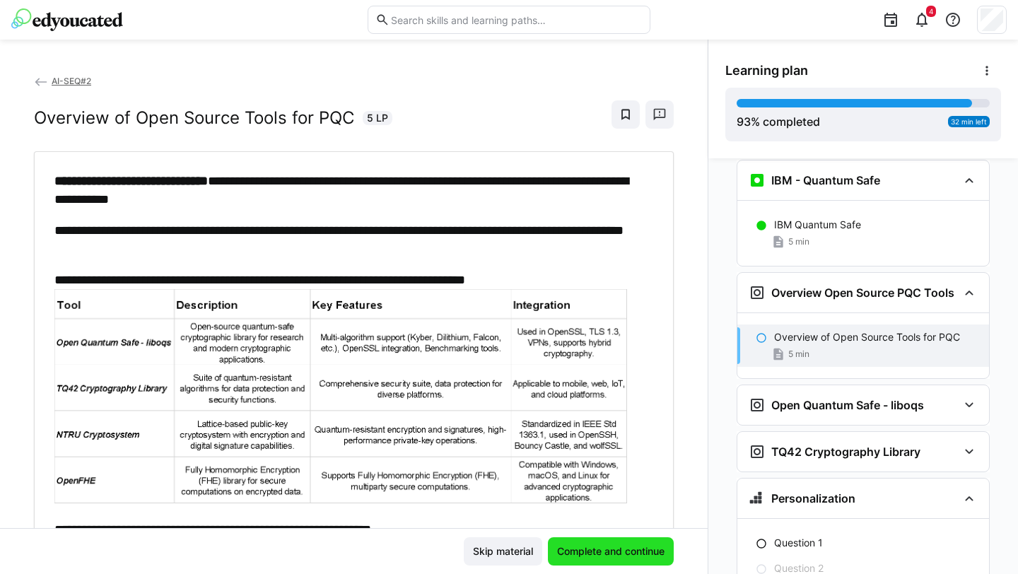
click at [636, 513] on span "Complete and continue" at bounding box center [611, 551] width 112 height 14
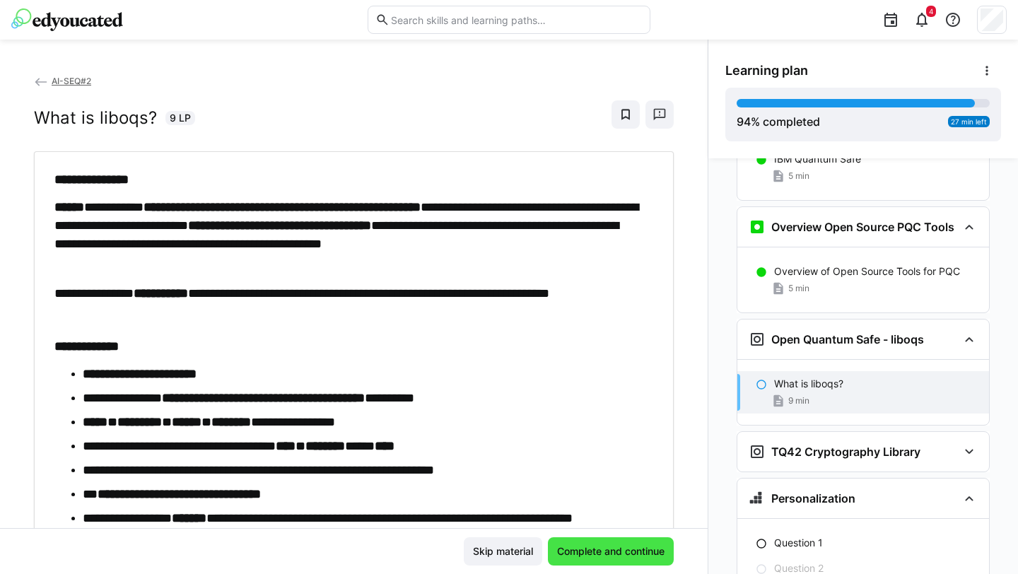
click at [636, 513] on span "Complete and continue" at bounding box center [611, 551] width 112 height 14
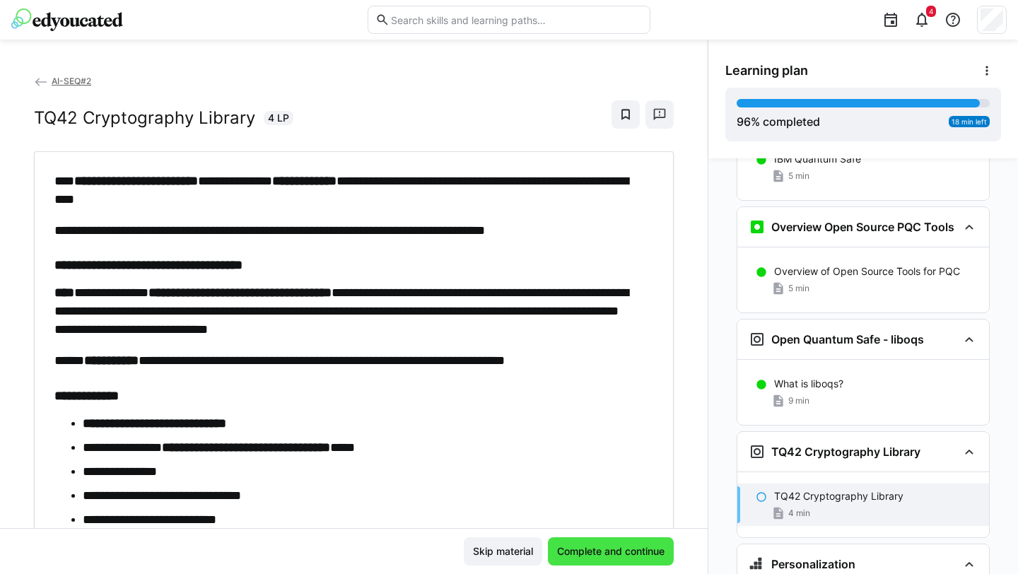
scroll to position [4860, 0]
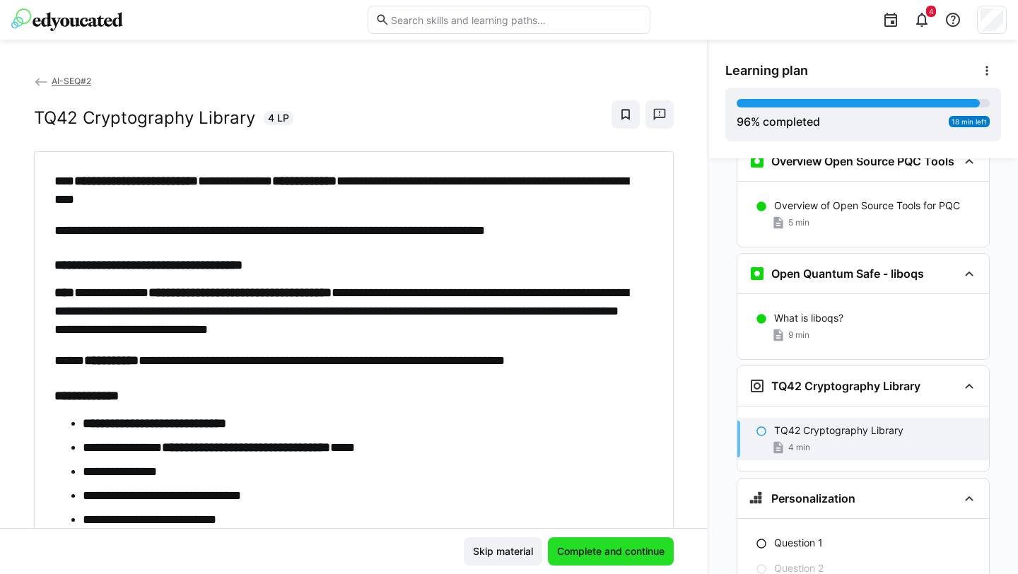
click at [636, 513] on span "Complete and continue" at bounding box center [611, 551] width 112 height 14
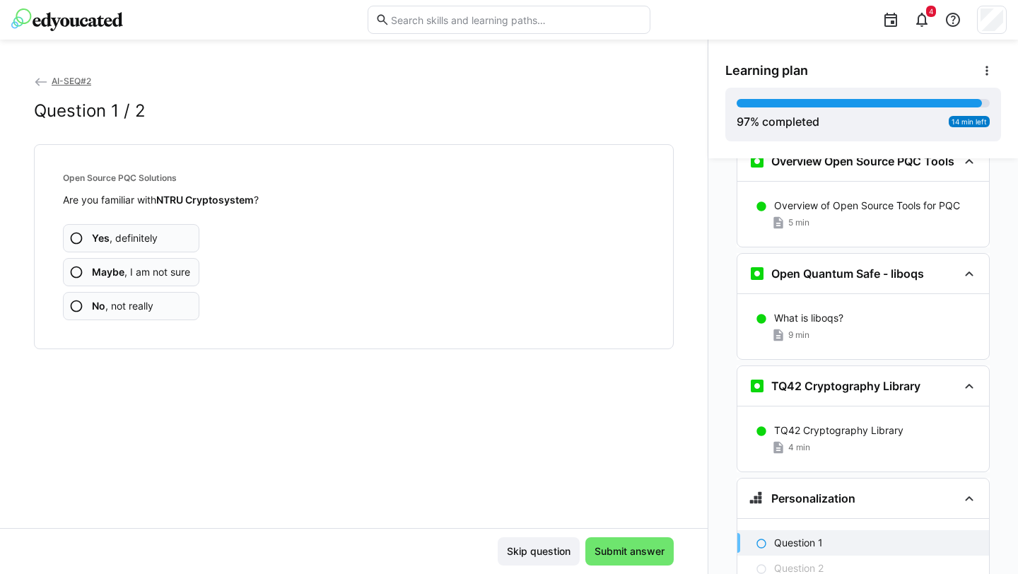
scroll to position [4926, 0]
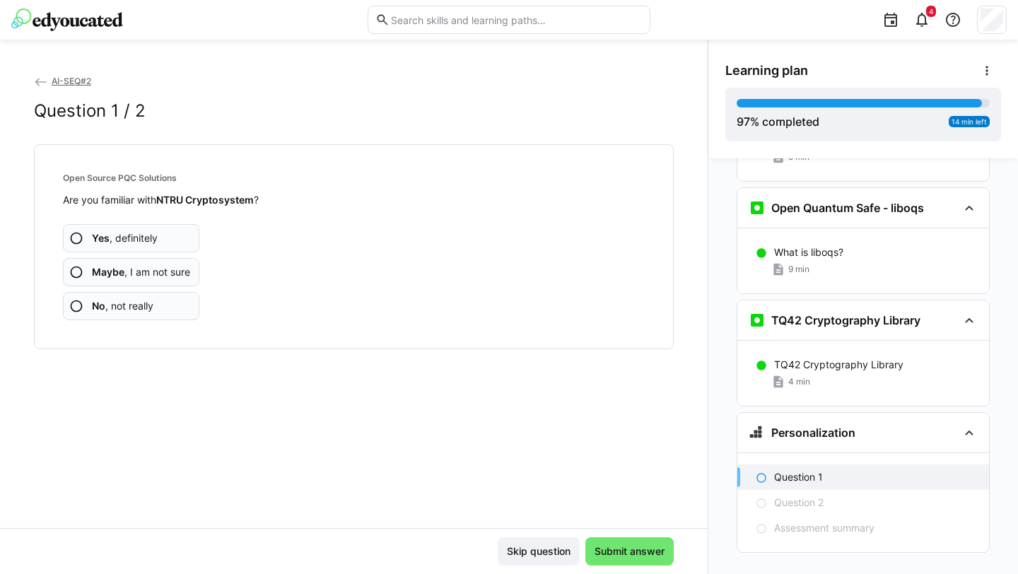
click at [186, 303] on app-assessment-question-radio "No , not really" at bounding box center [131, 306] width 136 height 28
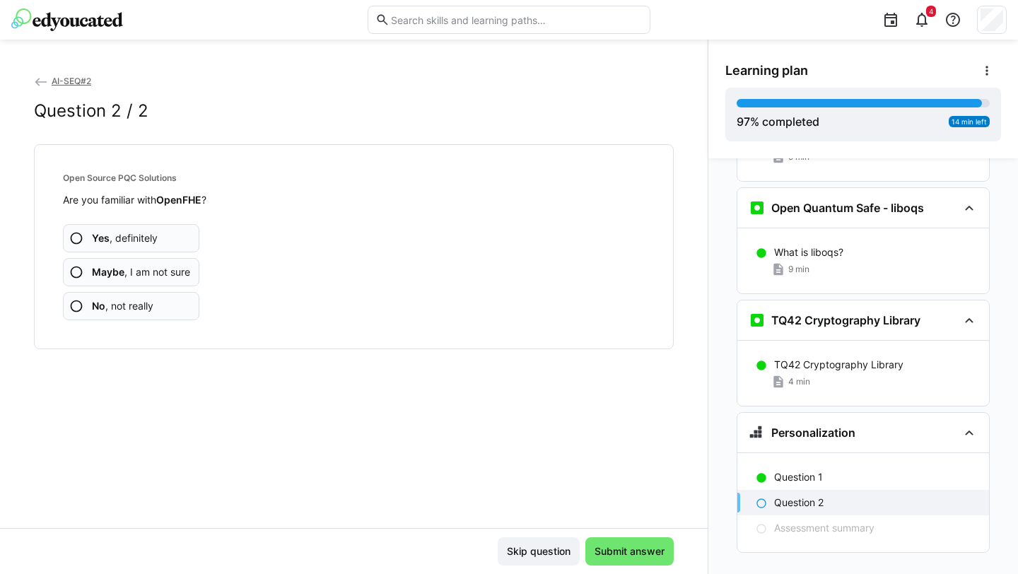
click at [186, 303] on app-assessment-question-radio "No , not really" at bounding box center [131, 306] width 136 height 28
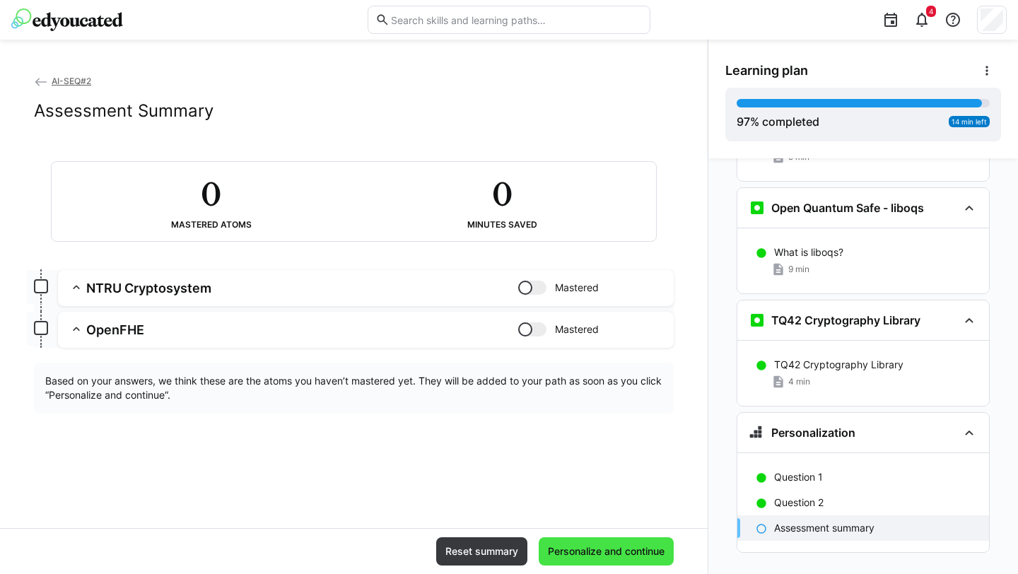
click at [622, 513] on span "Personalize and continue" at bounding box center [606, 551] width 121 height 14
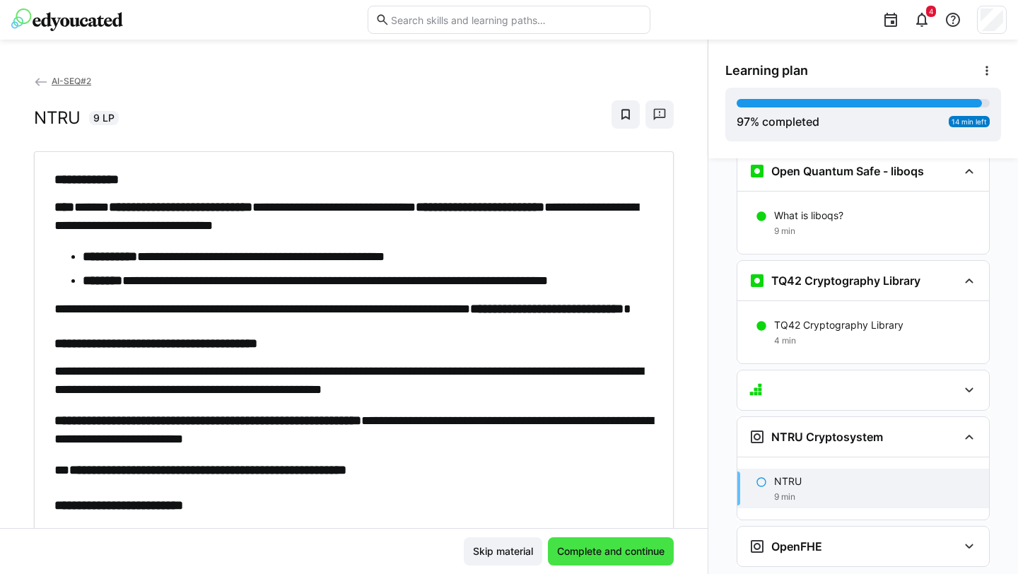
click at [620, 513] on span "Complete and continue" at bounding box center [611, 551] width 112 height 14
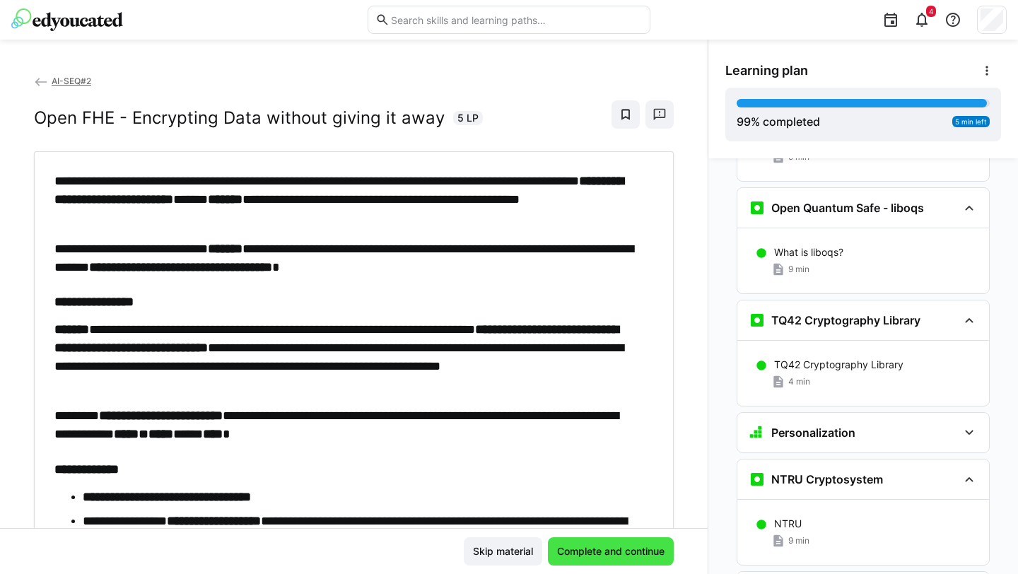
scroll to position [4985, 0]
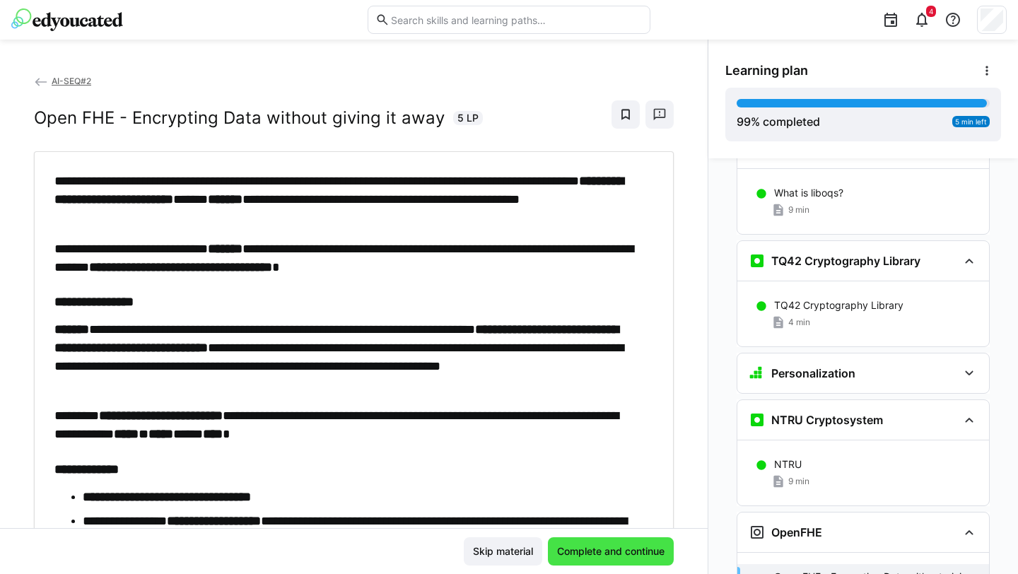
click at [620, 513] on span "Complete and continue" at bounding box center [611, 551] width 112 height 14
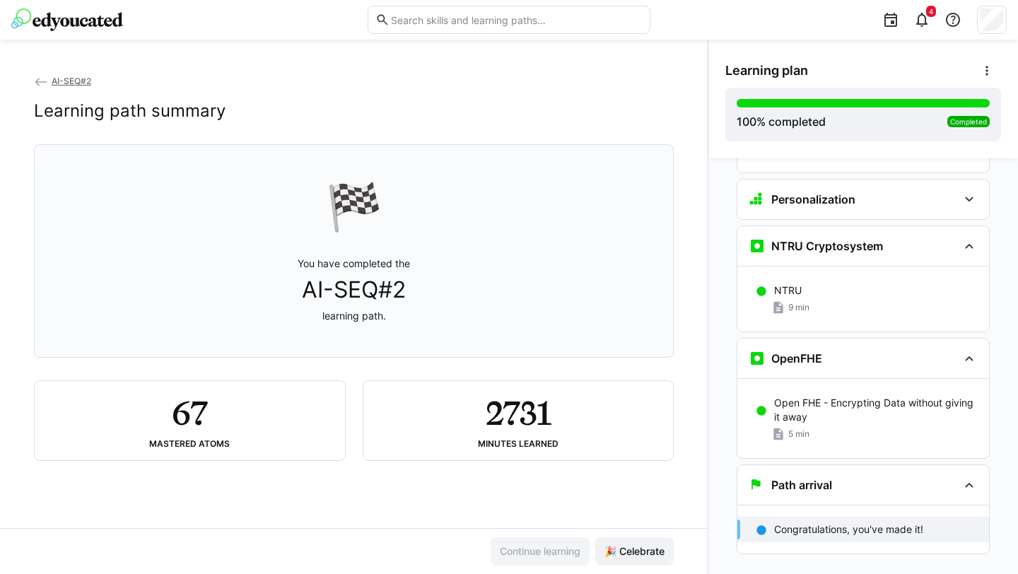
scroll to position [5161, 0]
click at [642, 513] on span "🎉 Celebrate" at bounding box center [634, 551] width 64 height 14
click at [919, 21] on eds-icon at bounding box center [921, 19] width 17 height 17
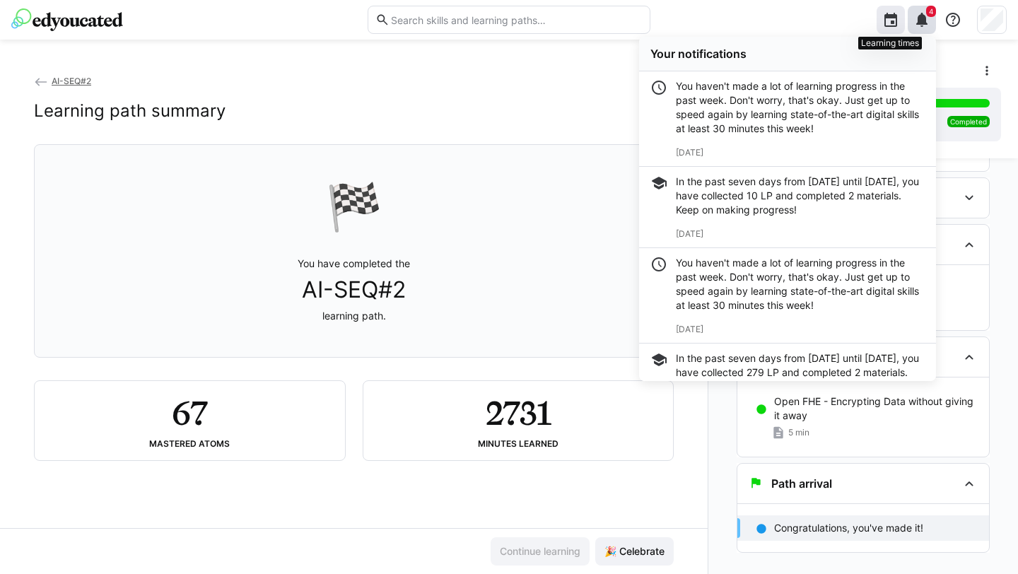
click at [891, 15] on eds-icon at bounding box center [890, 19] width 17 height 17
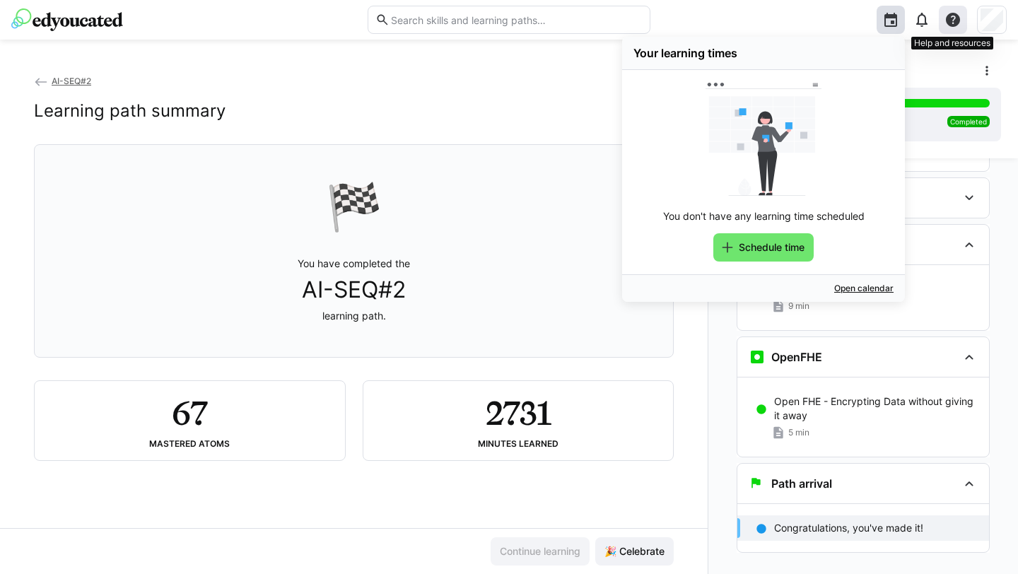
click at [937, 24] on eds-icon at bounding box center [952, 19] width 17 height 17
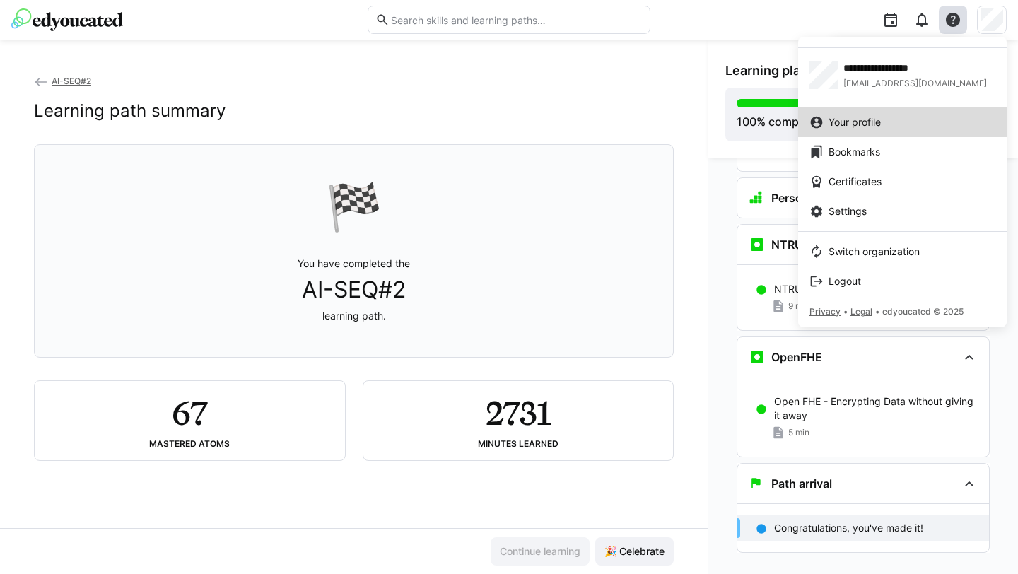
click at [880, 116] on span "Your profile" at bounding box center [855, 122] width 52 height 14
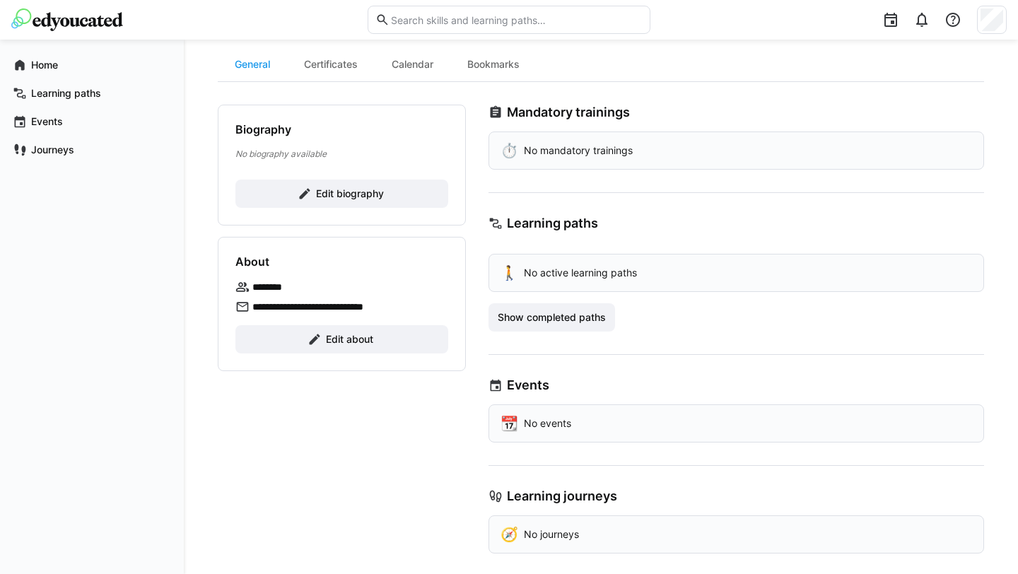
scroll to position [139, 0]
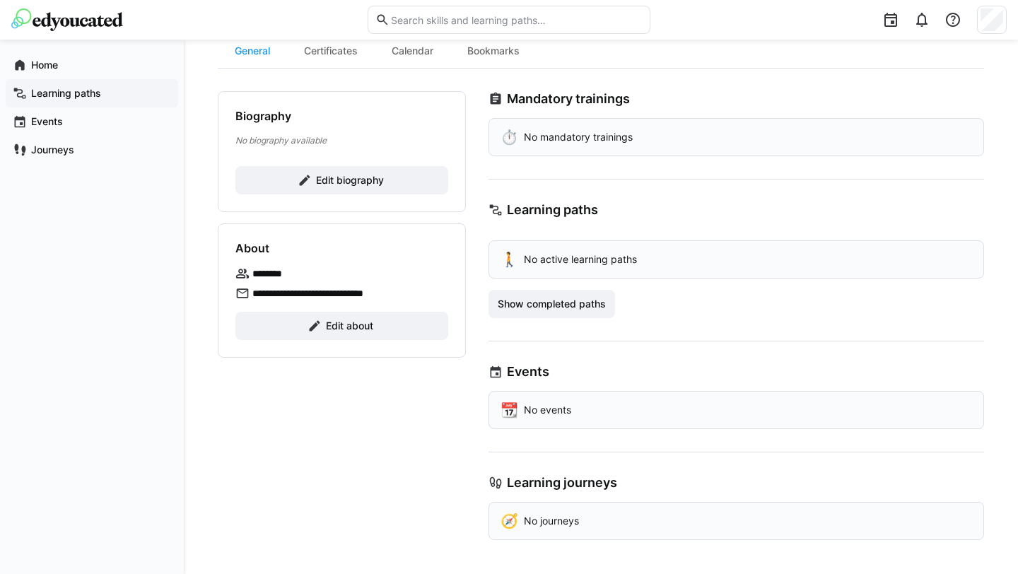
click at [0, 0] on app-navigation-label "Learning paths" at bounding box center [0, 0] width 0 height 0
